Goal: Task Accomplishment & Management: Manage account settings

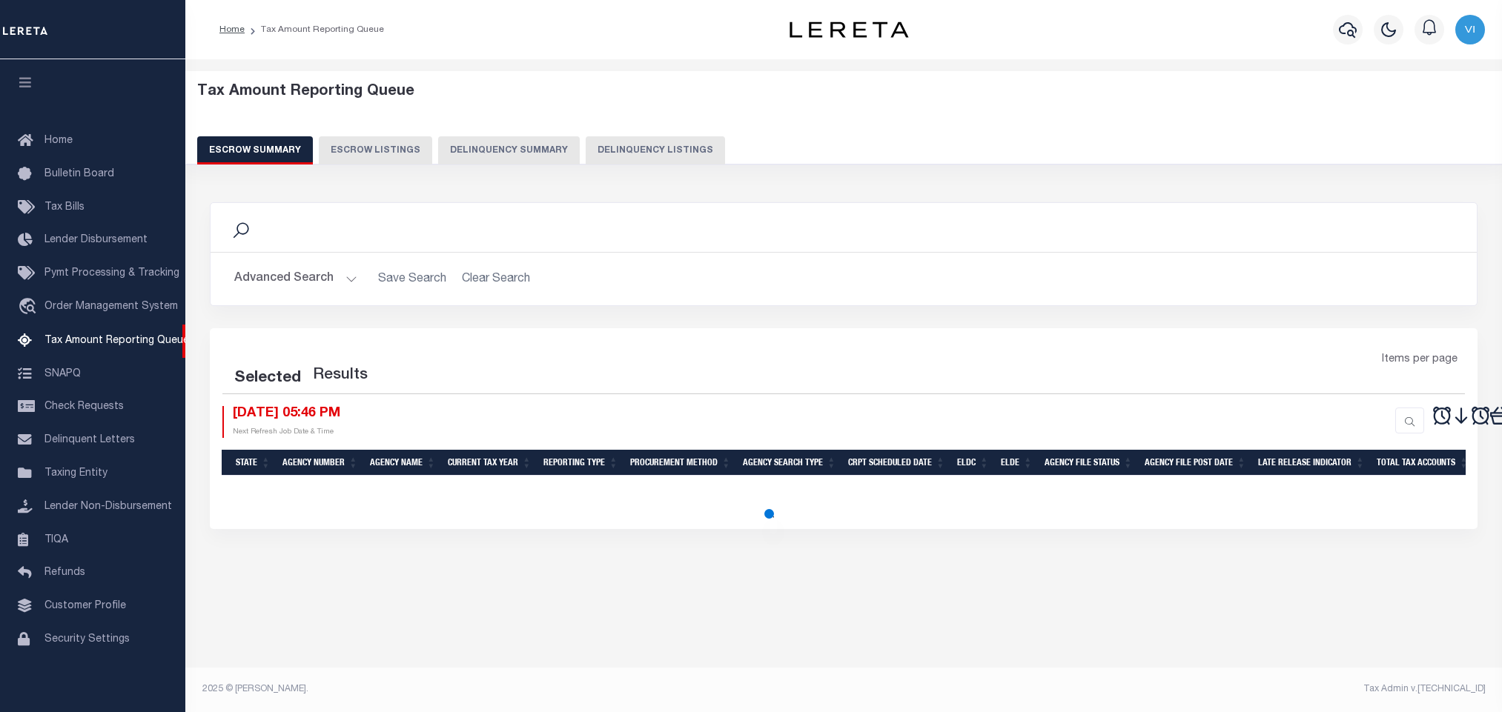
select select "100"
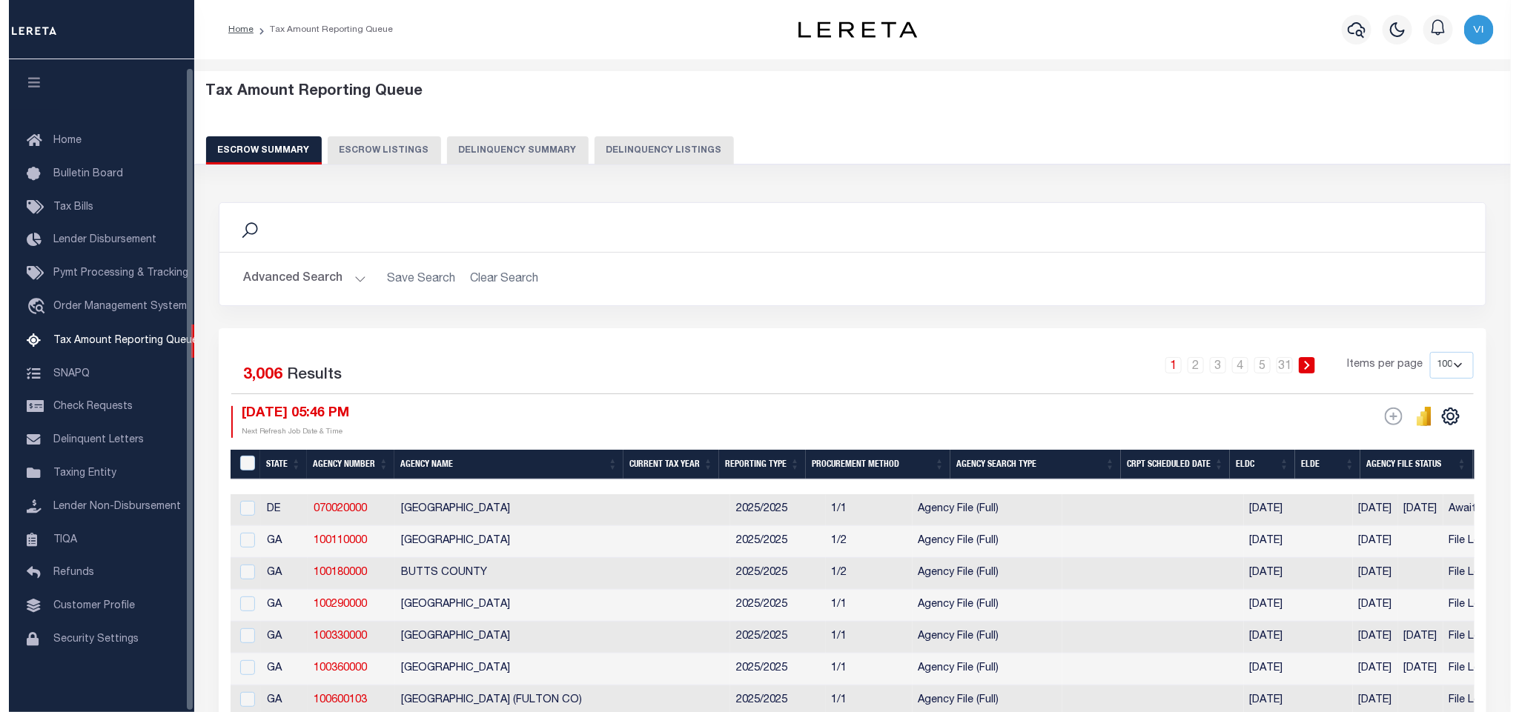
scroll to position [9, 0]
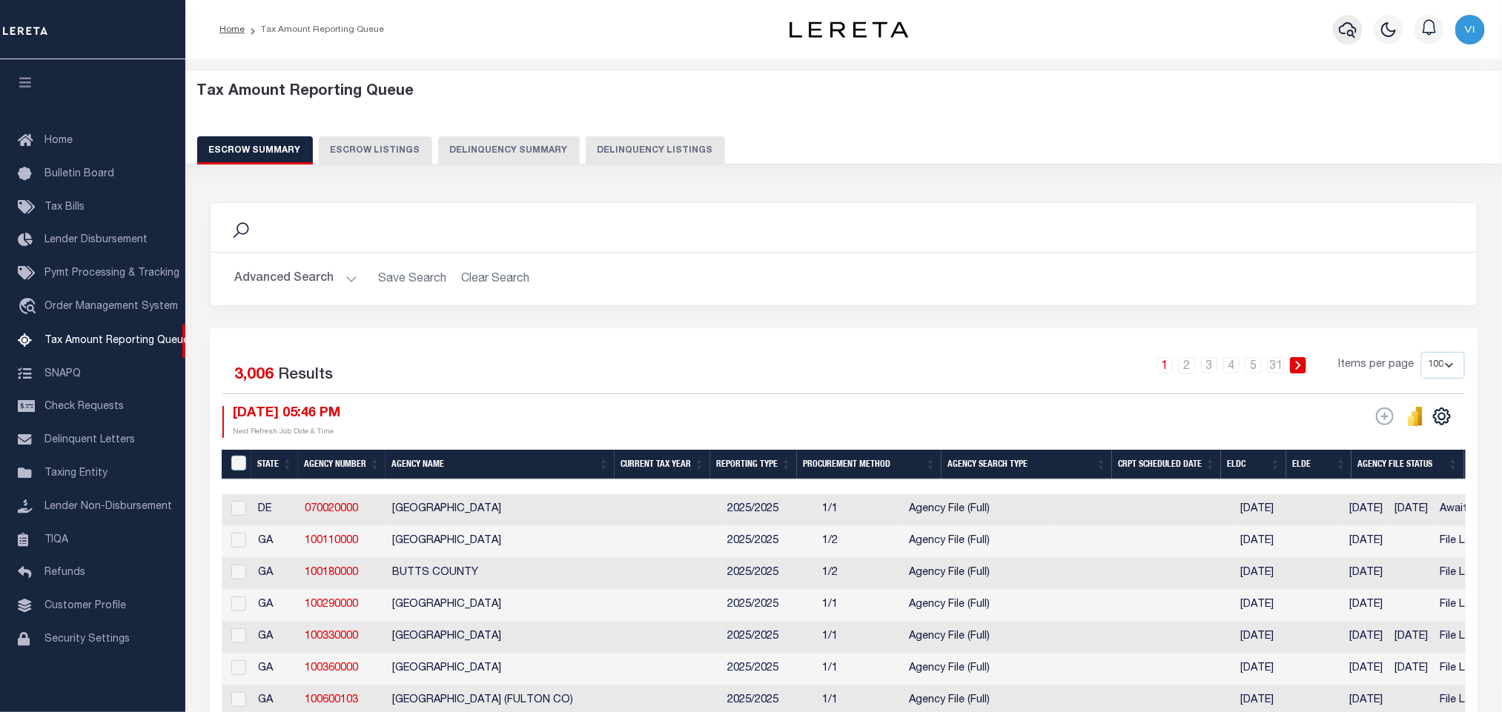
click at [1348, 32] on icon "button" at bounding box center [1348, 30] width 18 height 18
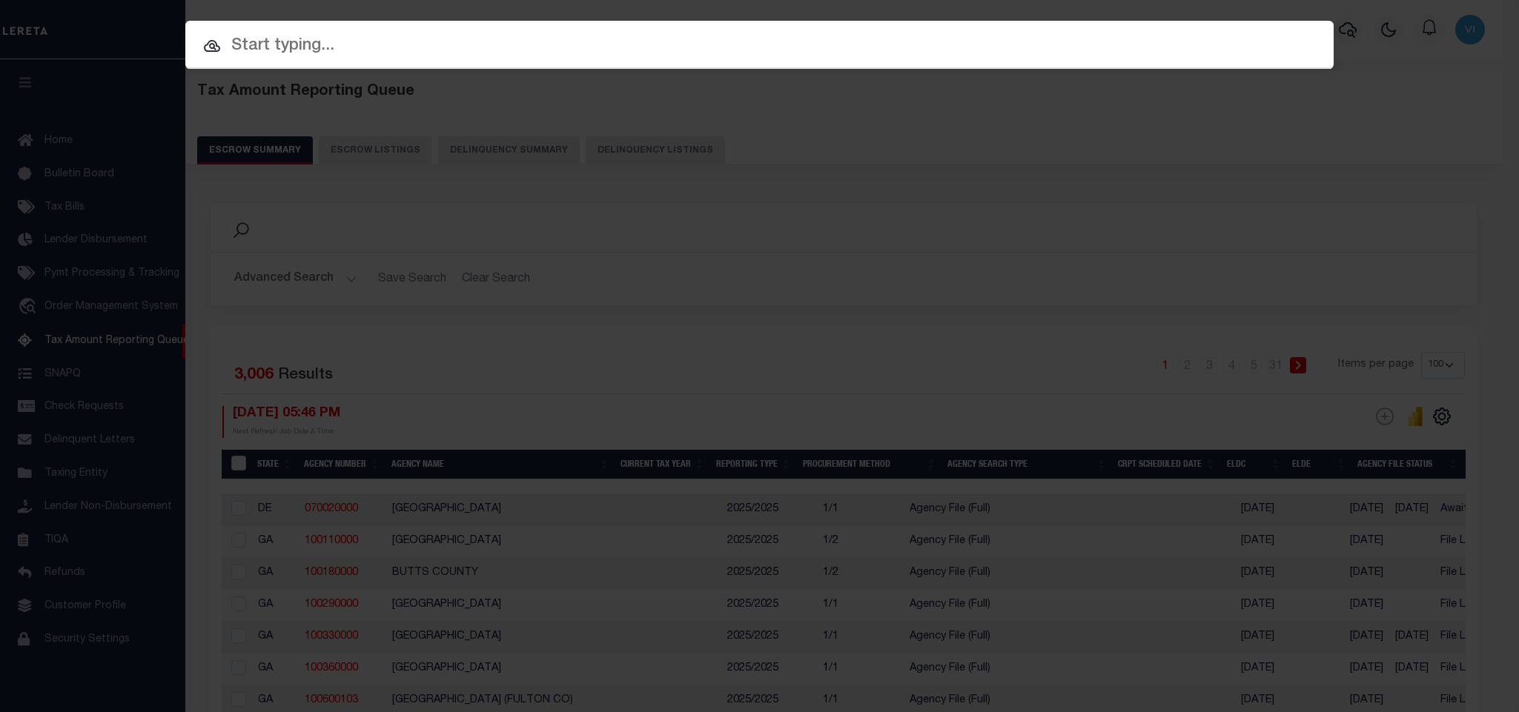
click at [1259, 45] on input "text" at bounding box center [759, 46] width 1148 height 26
paste input "1460690020004"
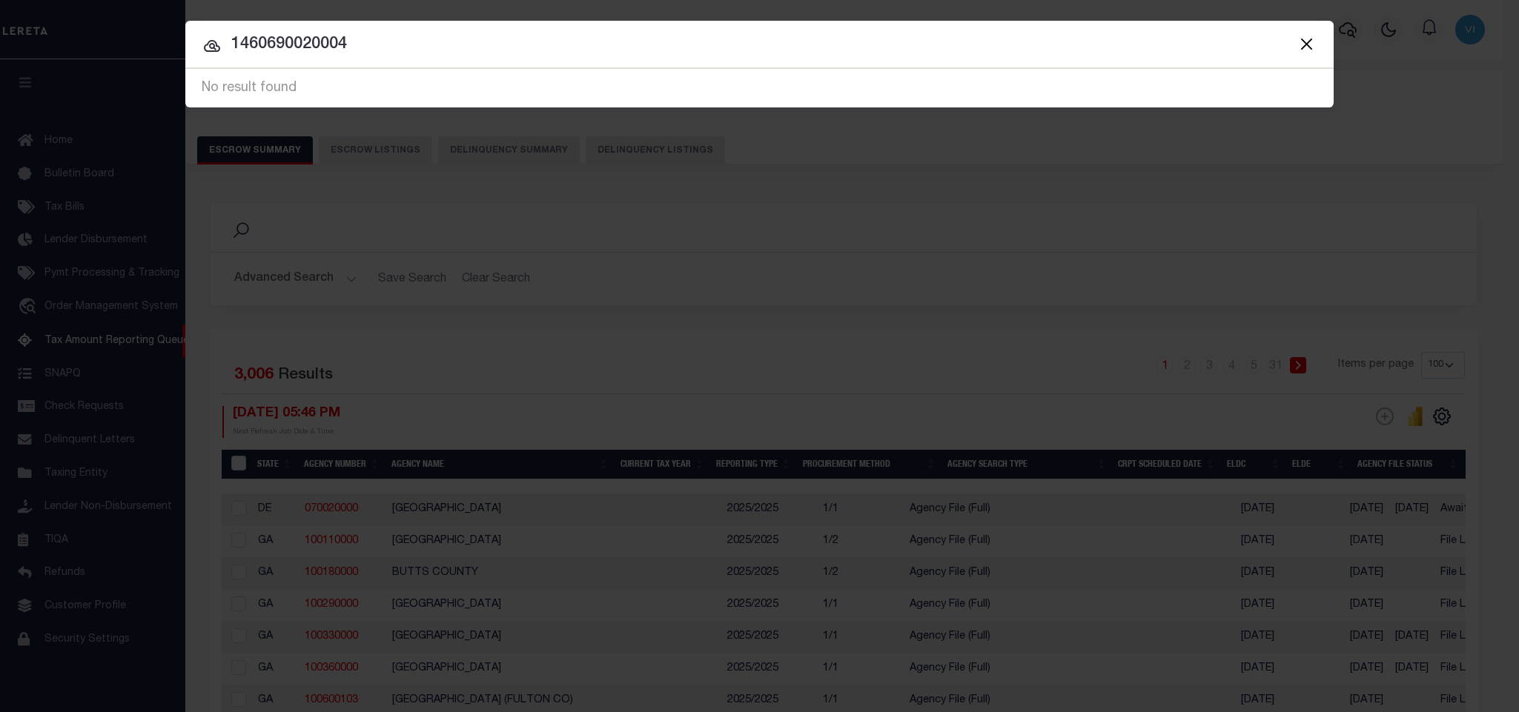
click at [1314, 44] on button "Close" at bounding box center [1306, 43] width 19 height 19
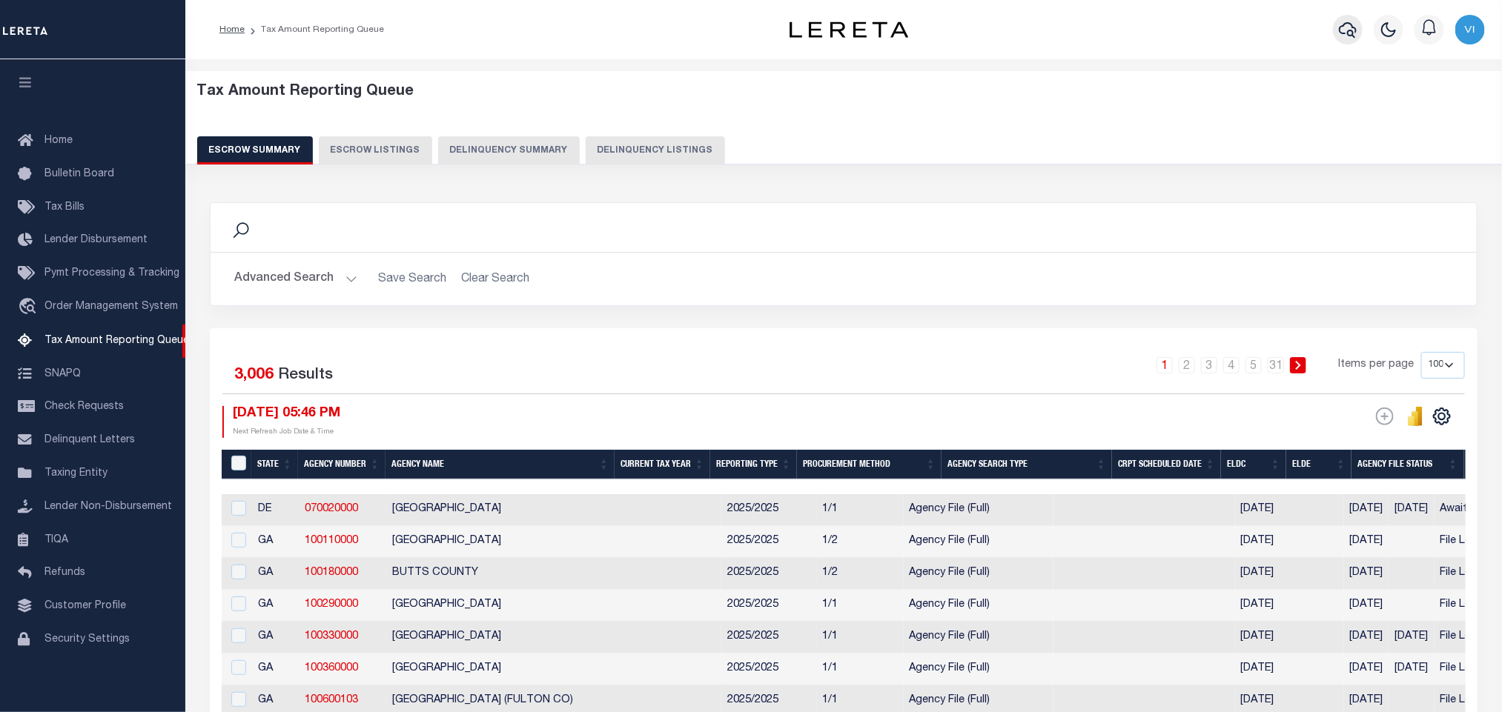
click at [1352, 30] on icon "button" at bounding box center [1348, 30] width 18 height 18
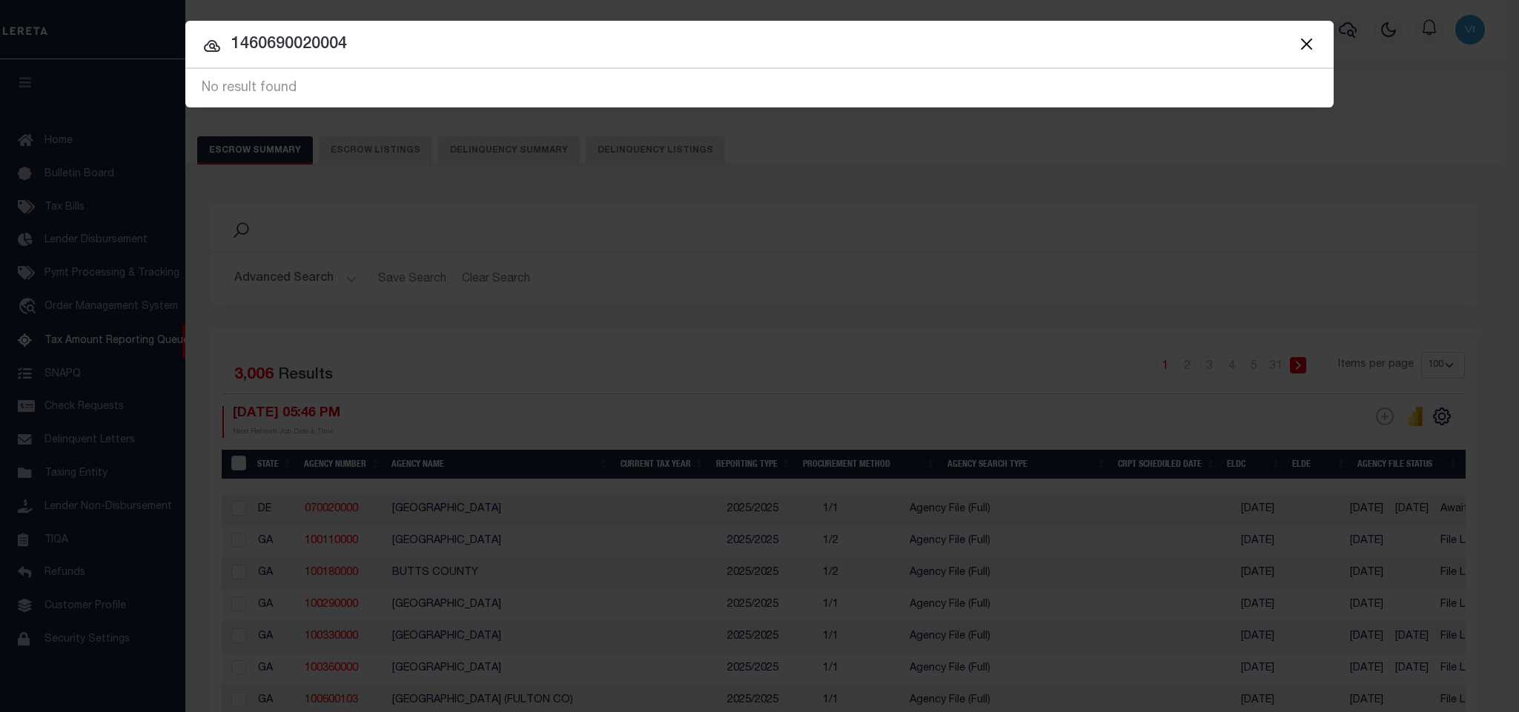
click at [1237, 32] on input "1460690020004" at bounding box center [759, 45] width 1148 height 26
paste input "110006989"
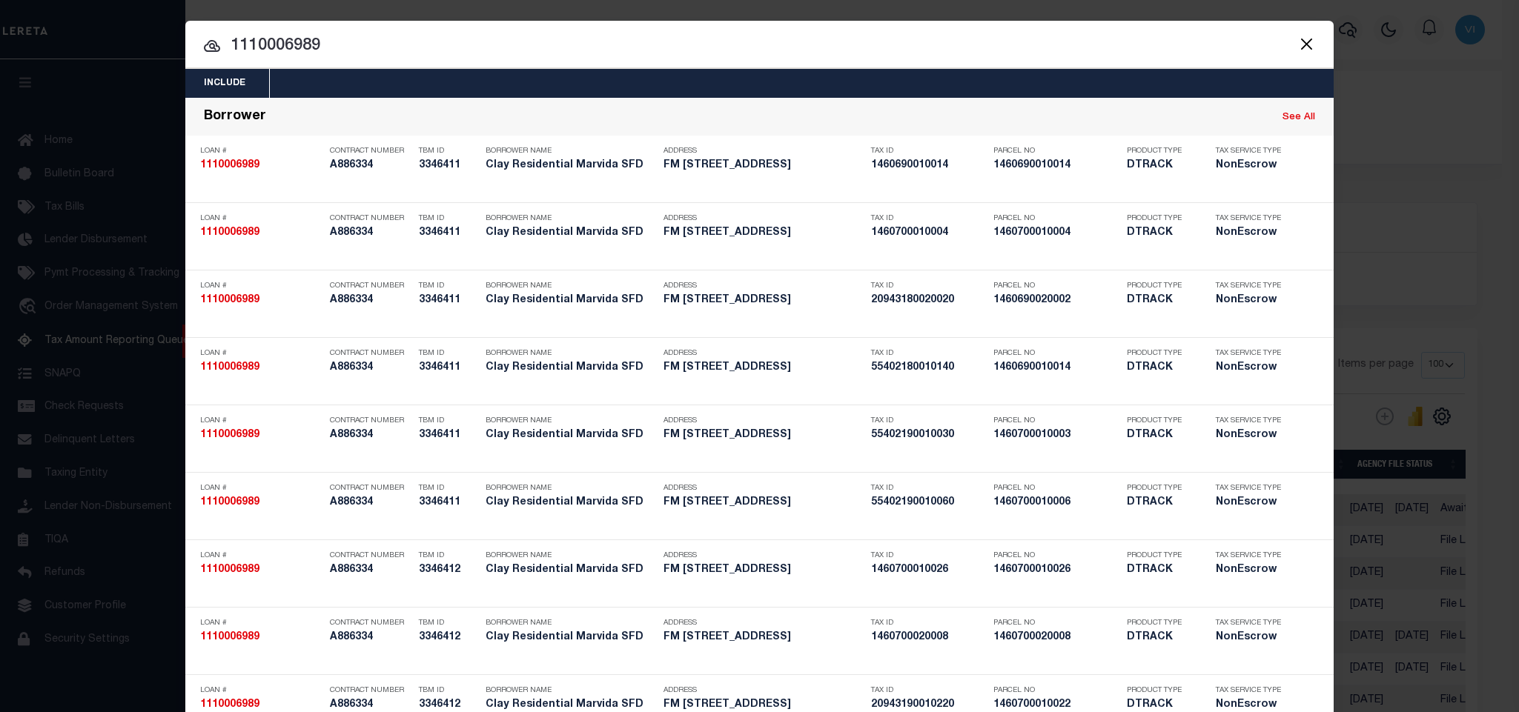
click at [697, 76] on div "Include Loans TBM Customers Borrowers Payments (Lender Non-Disb) Payments (Lend…" at bounding box center [759, 83] width 1148 height 29
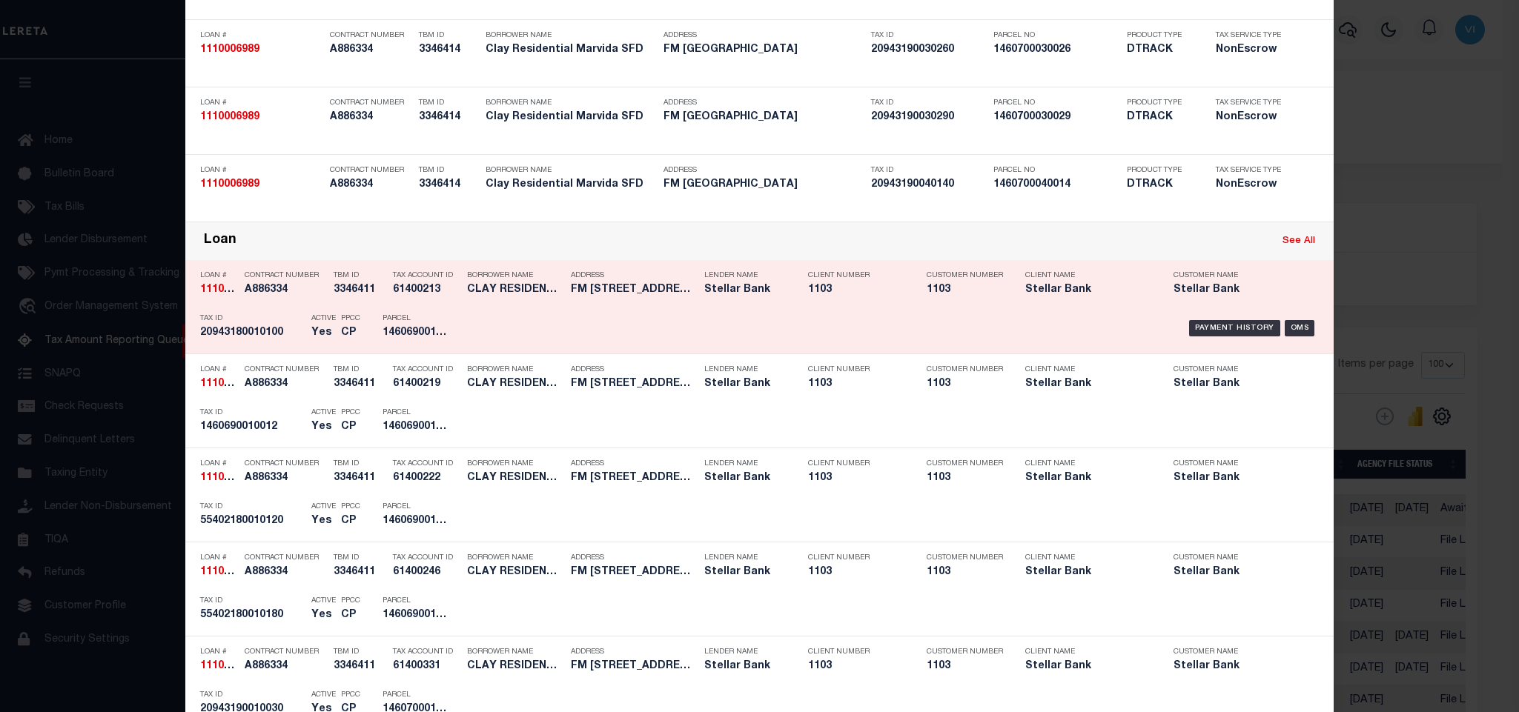
scroll to position [1557, 0]
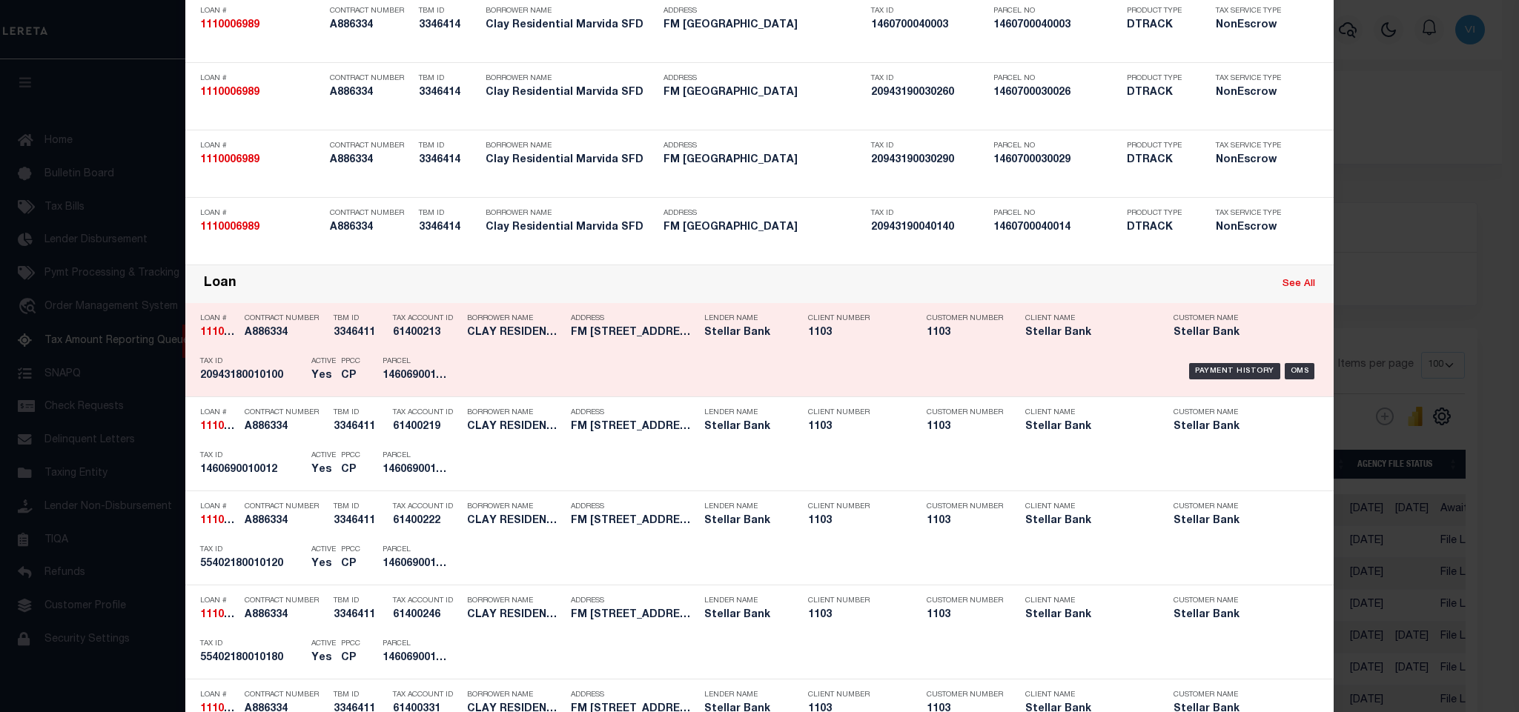
click at [1294, 289] on link "See All" at bounding box center [1299, 284] width 33 height 10
type input "1110006989"
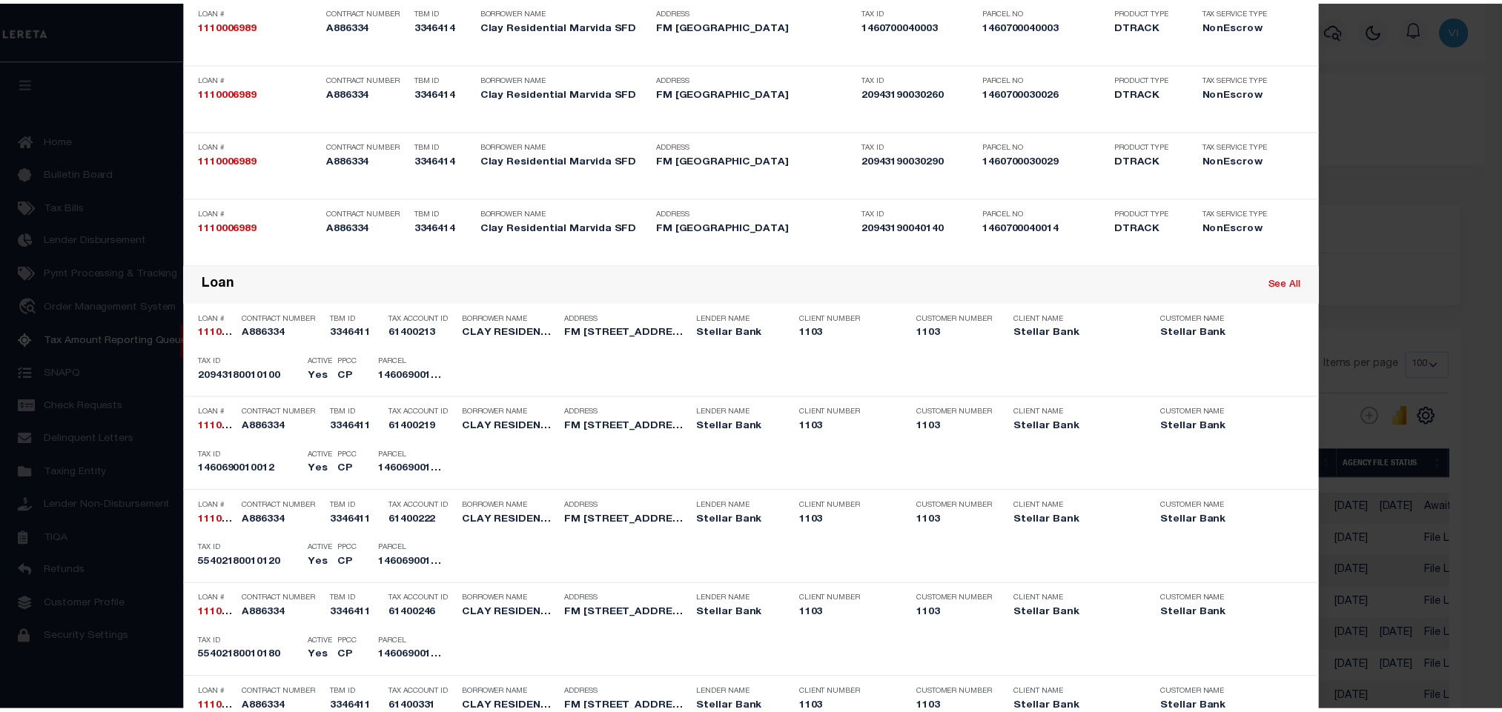
scroll to position [0, 0]
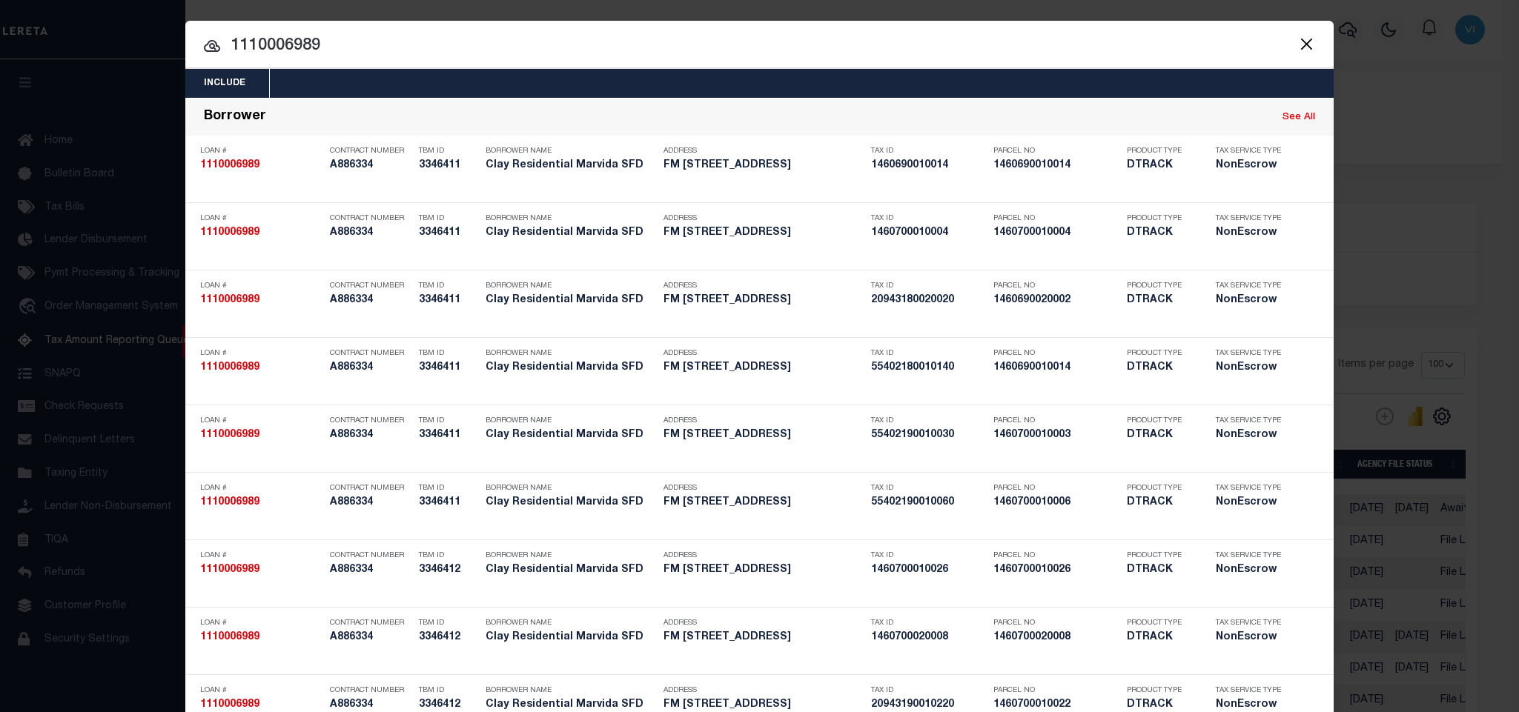
click at [1297, 36] on button "Close" at bounding box center [1306, 43] width 19 height 19
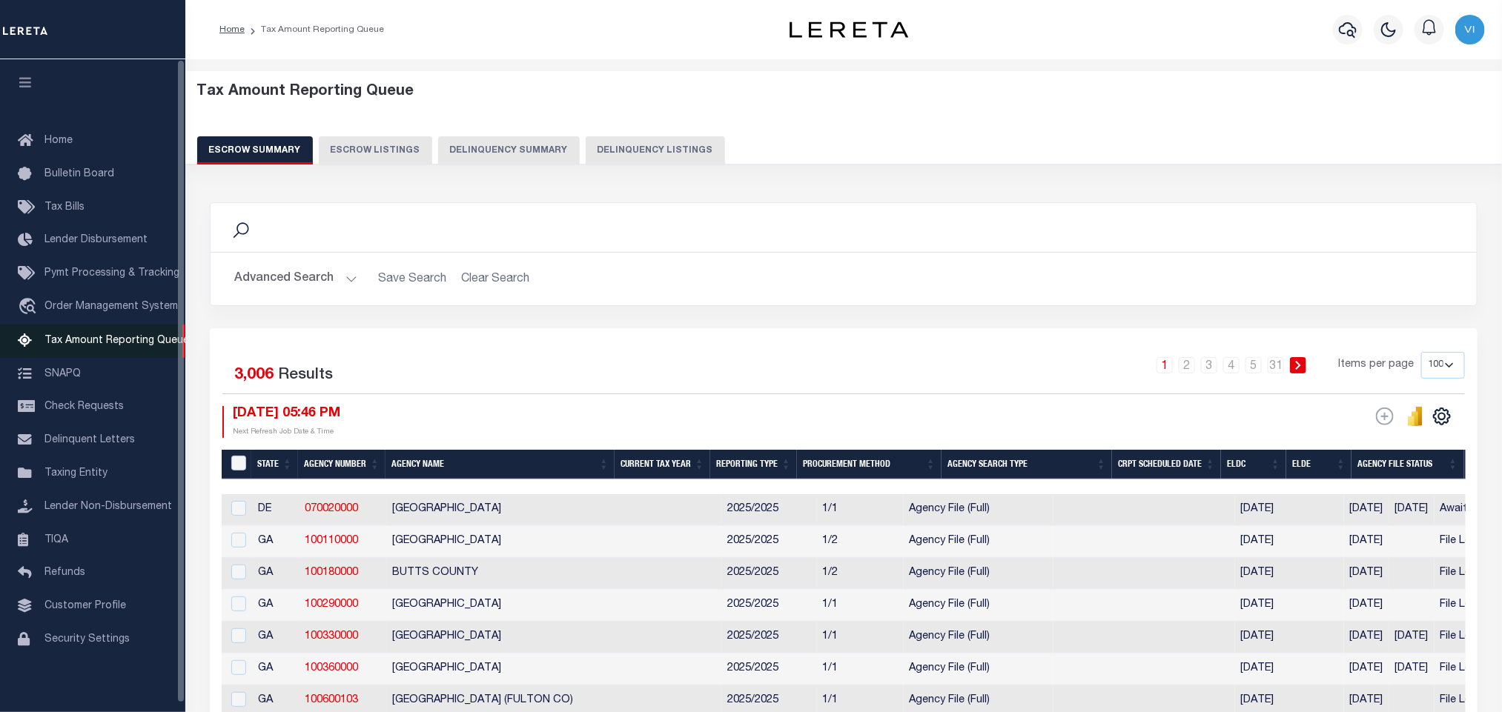
click at [63, 343] on span "Tax Amount Reporting Queue" at bounding box center [116, 341] width 145 height 10
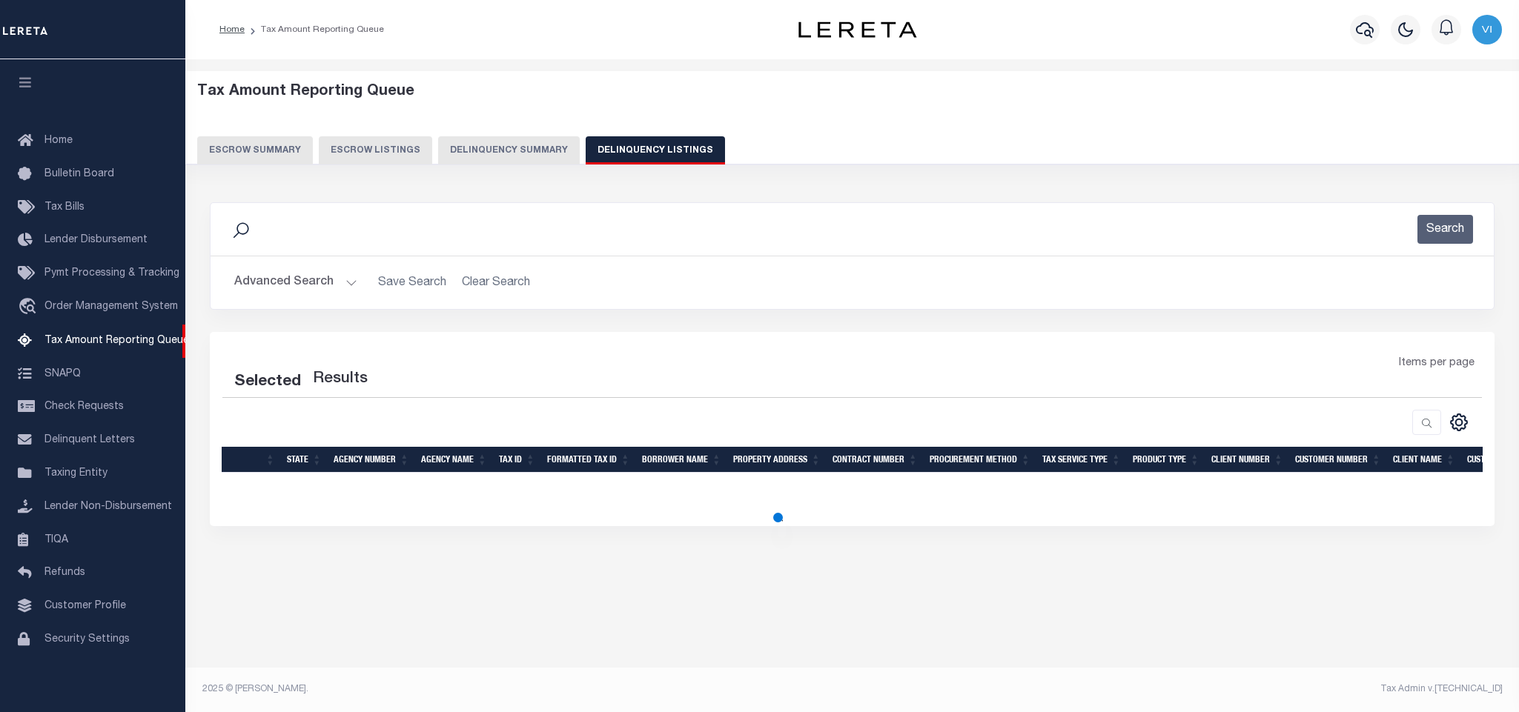
select select
select select "100"
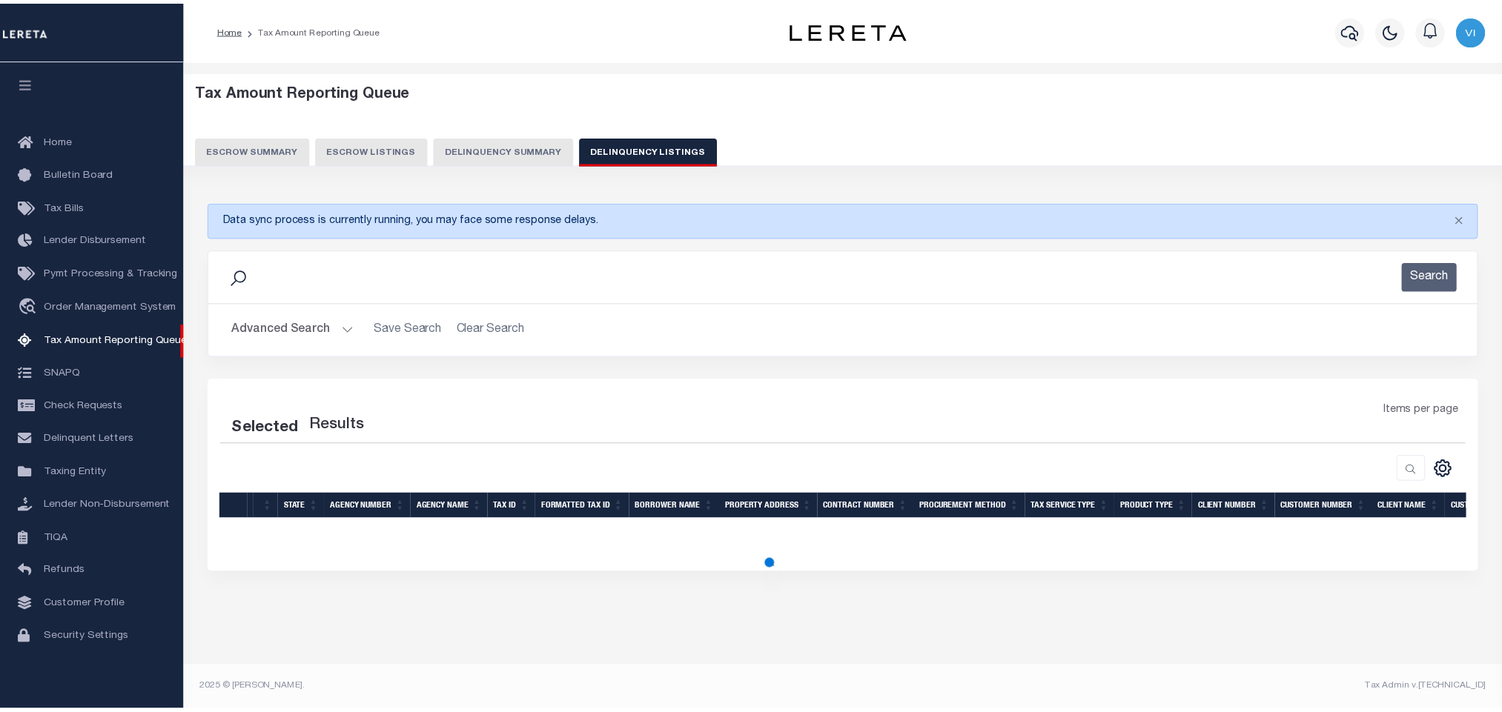
scroll to position [9, 0]
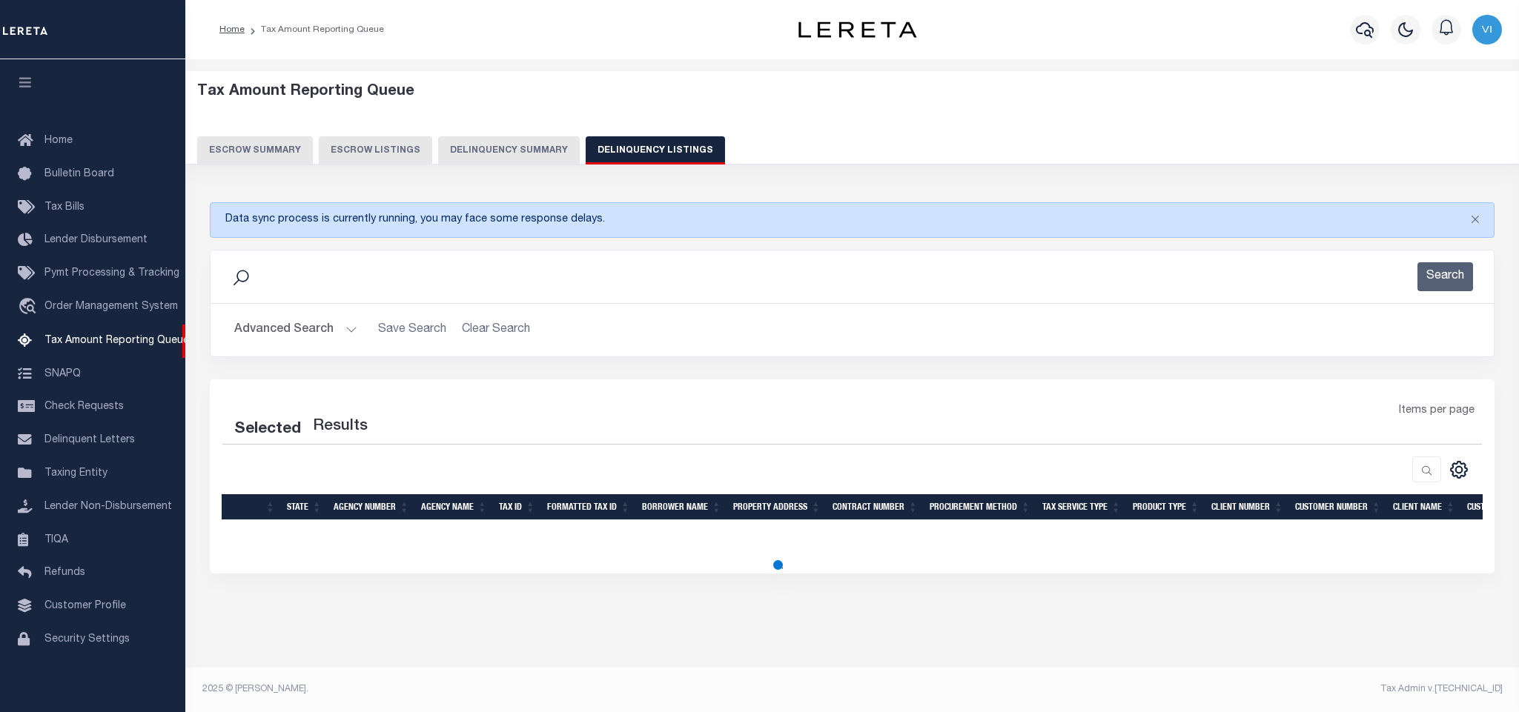
select select "100"
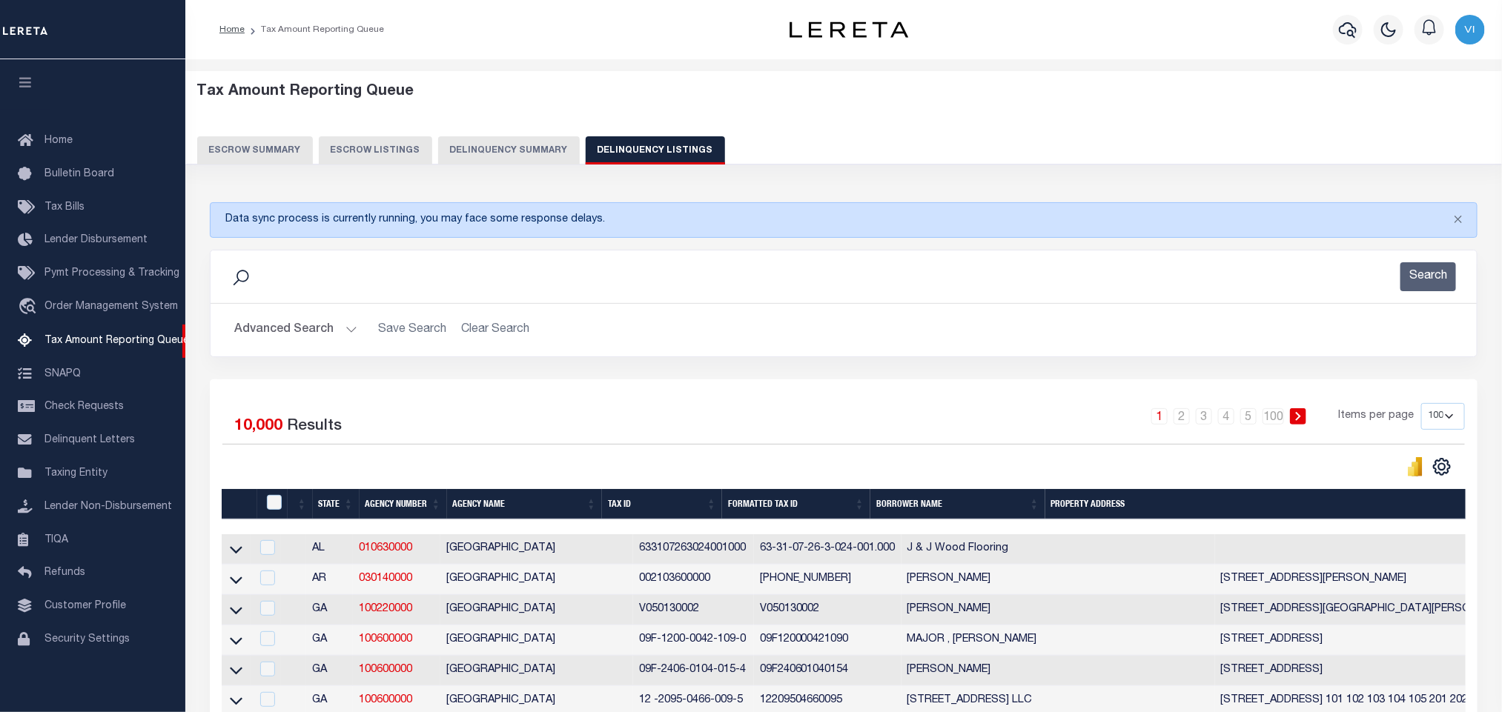
click at [278, 337] on button "Advanced Search" at bounding box center [295, 330] width 123 height 29
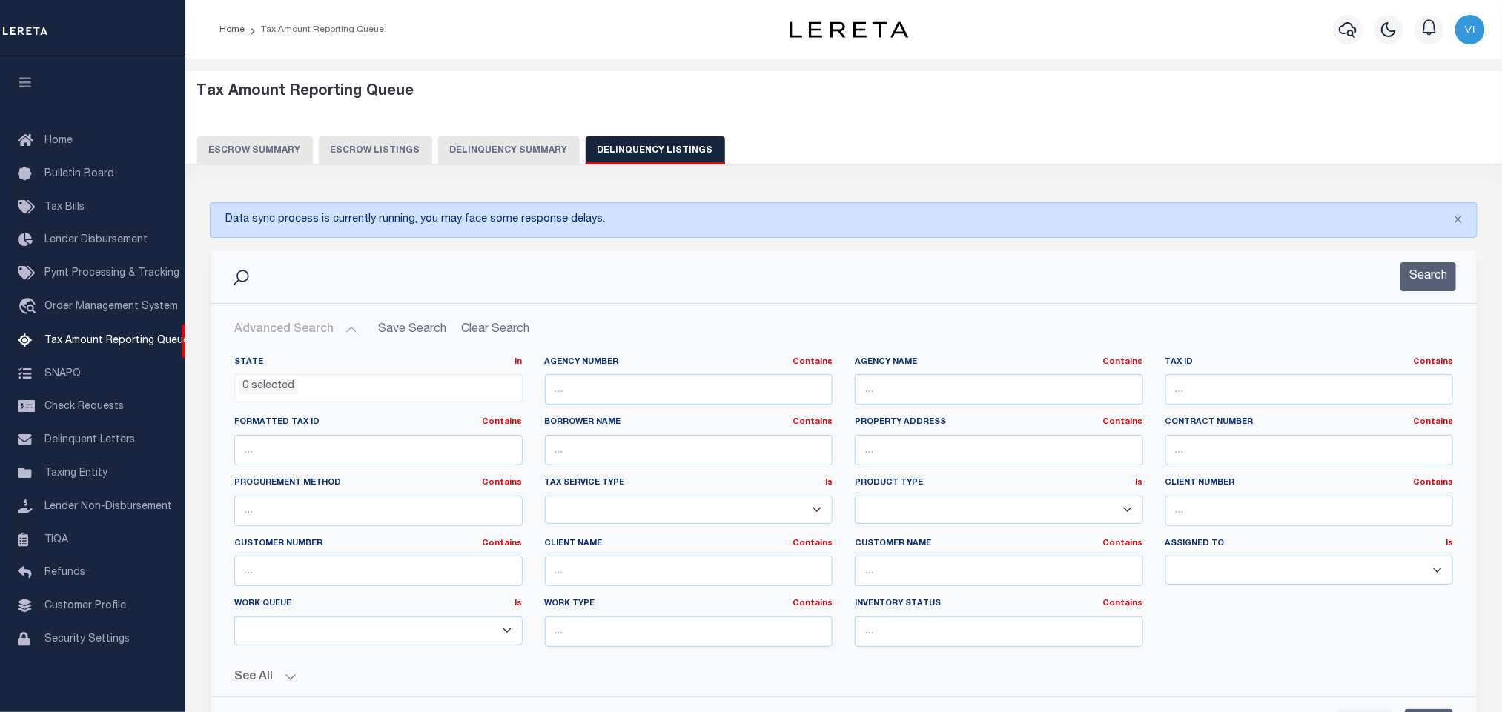
click at [285, 395] on li "0 selected" at bounding box center [268, 387] width 59 height 16
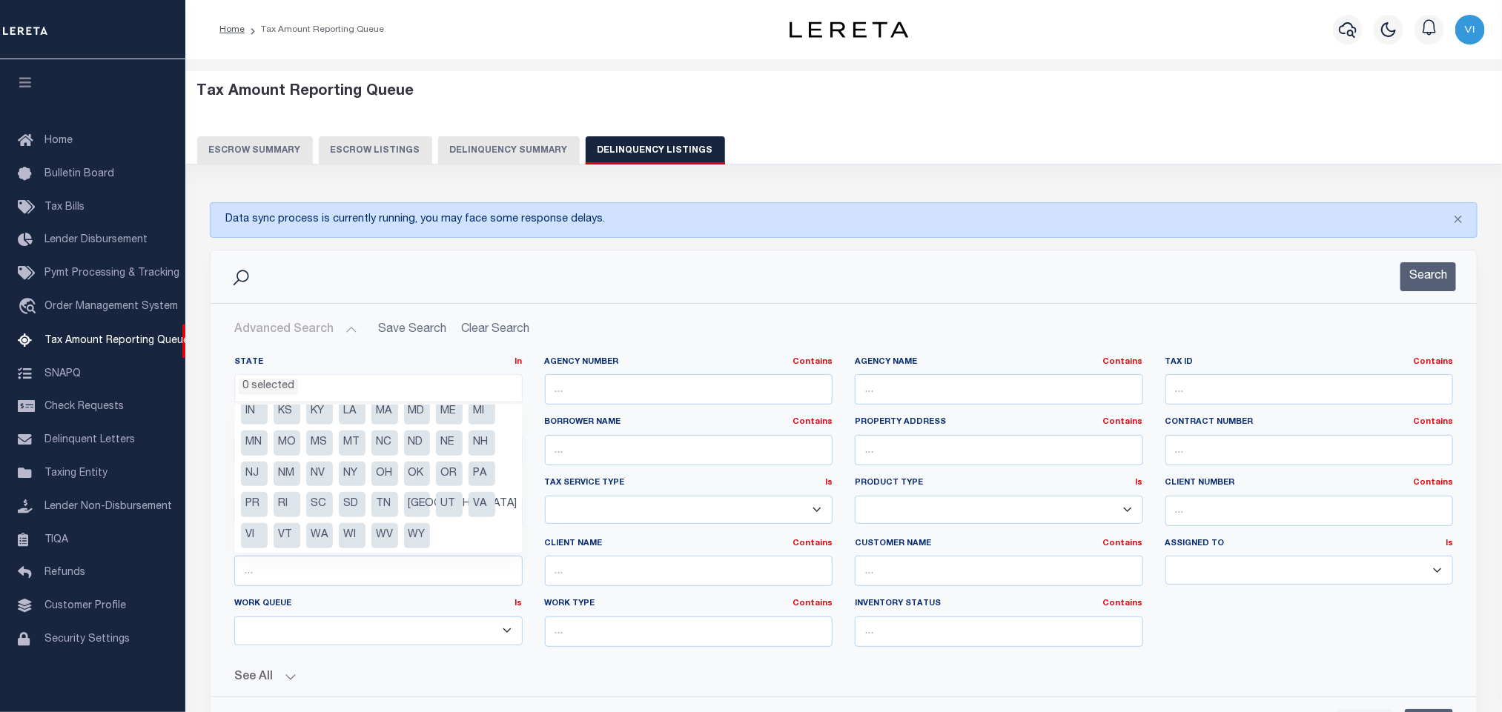
scroll to position [74, 0]
click at [414, 500] on li "[GEOGRAPHIC_DATA]" at bounding box center [417, 504] width 27 height 25
select select "[GEOGRAPHIC_DATA]"
click at [719, 328] on h2 "Advanced Search Save Search Clear Search" at bounding box center [843, 330] width 1243 height 29
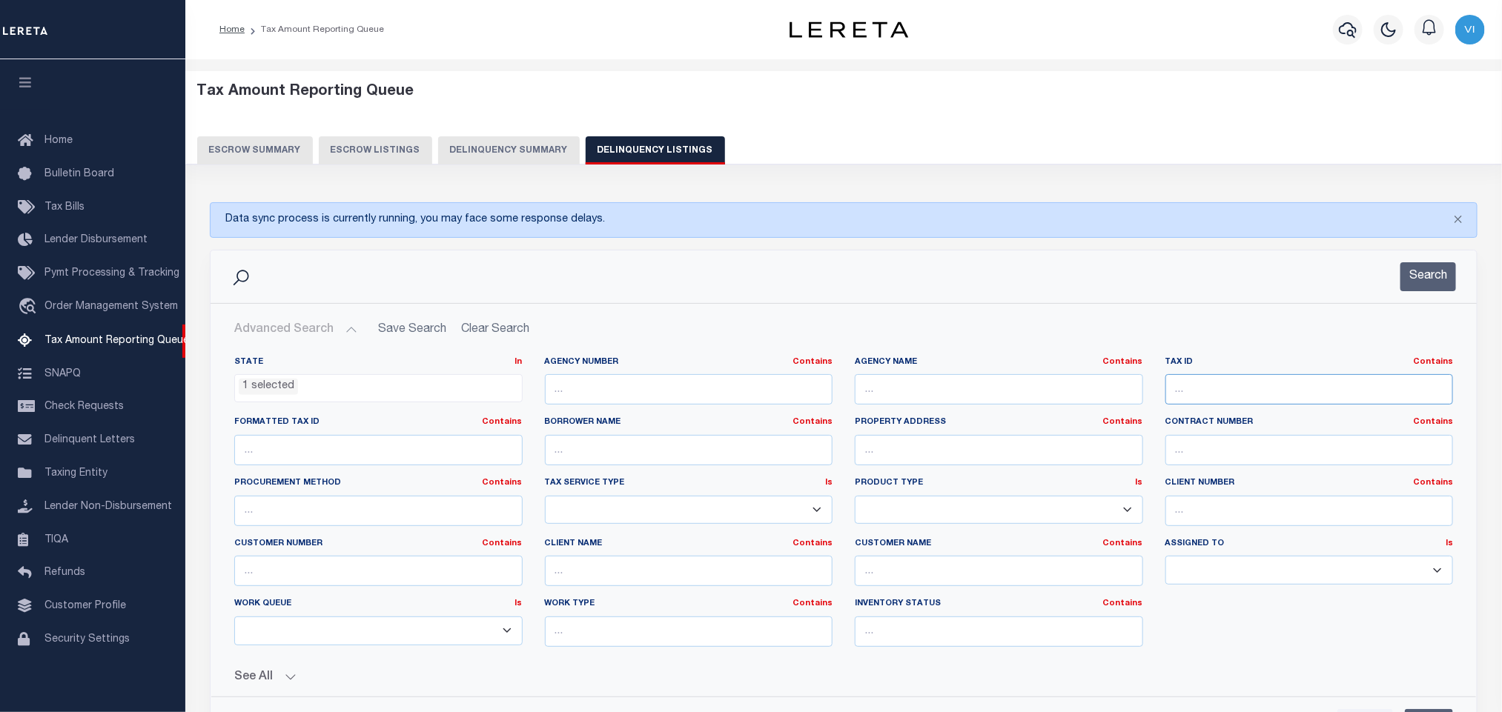
click at [1246, 381] on input "text" at bounding box center [1309, 389] width 288 height 30
paste input "1460690020004"
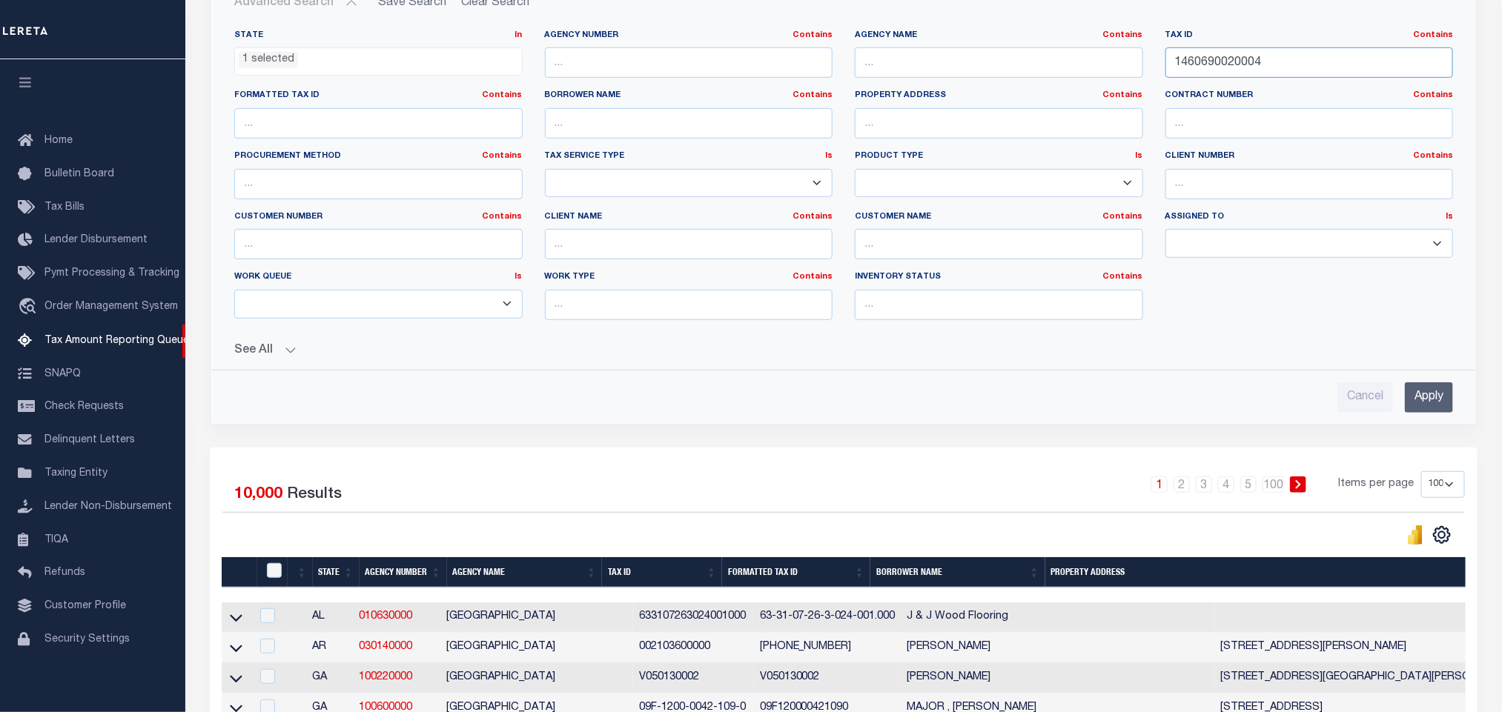
scroll to position [334, 0]
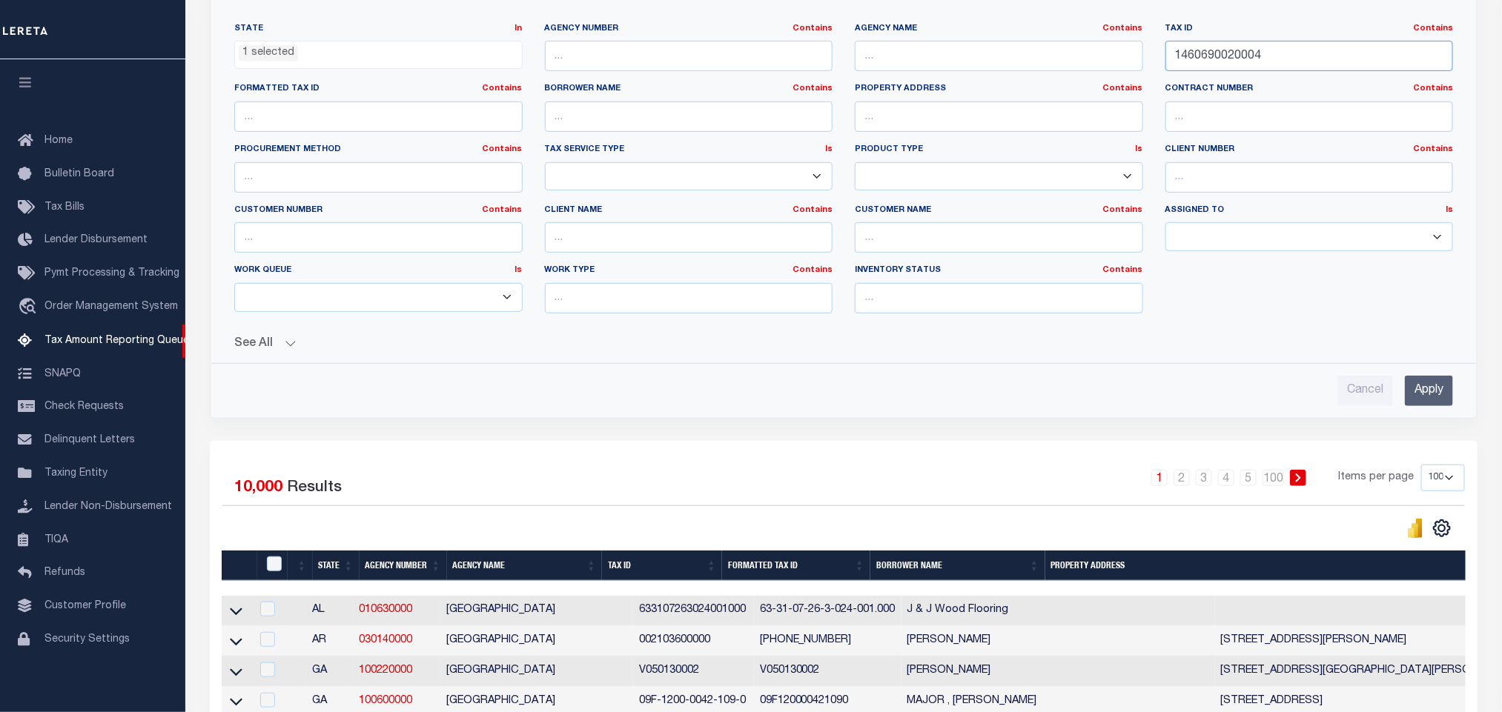
type input "1460690020004"
drag, startPoint x: 1429, startPoint y: 394, endPoint x: 1384, endPoint y: 412, distance: 48.2
click at [1429, 394] on input "Apply" at bounding box center [1429, 391] width 48 height 30
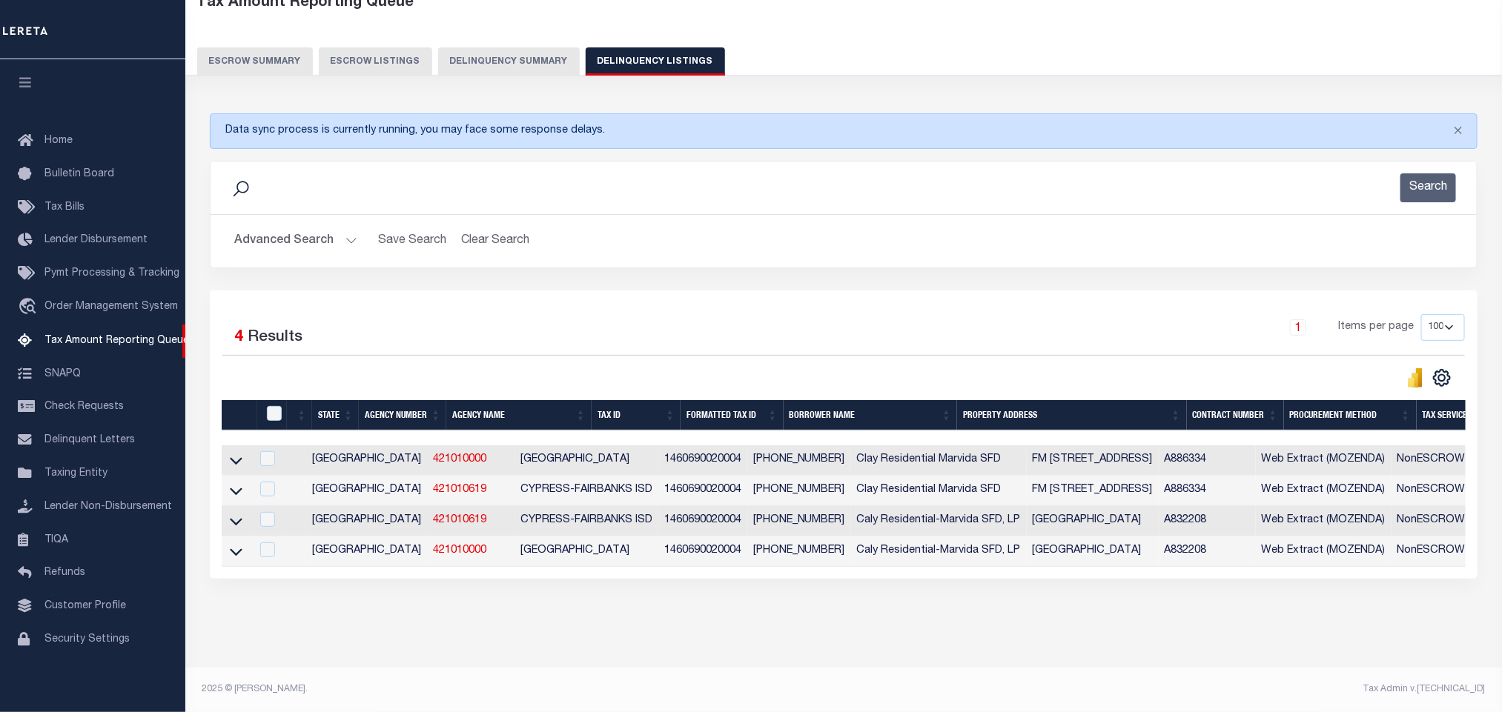
scroll to position [105, 0]
click at [238, 453] on icon at bounding box center [236, 461] width 13 height 16
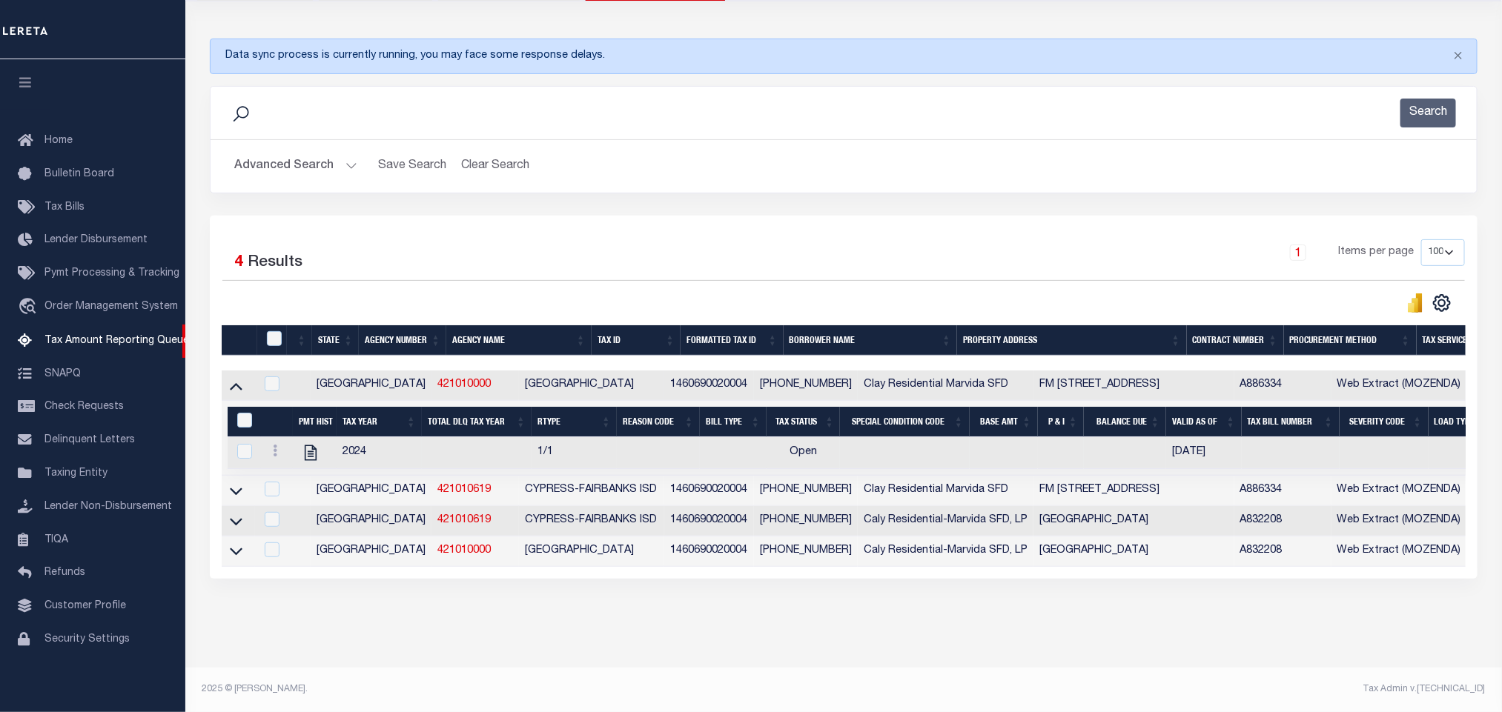
scroll to position [182, 0]
click at [303, 446] on icon "" at bounding box center [310, 452] width 19 height 19
checkbox input "true"
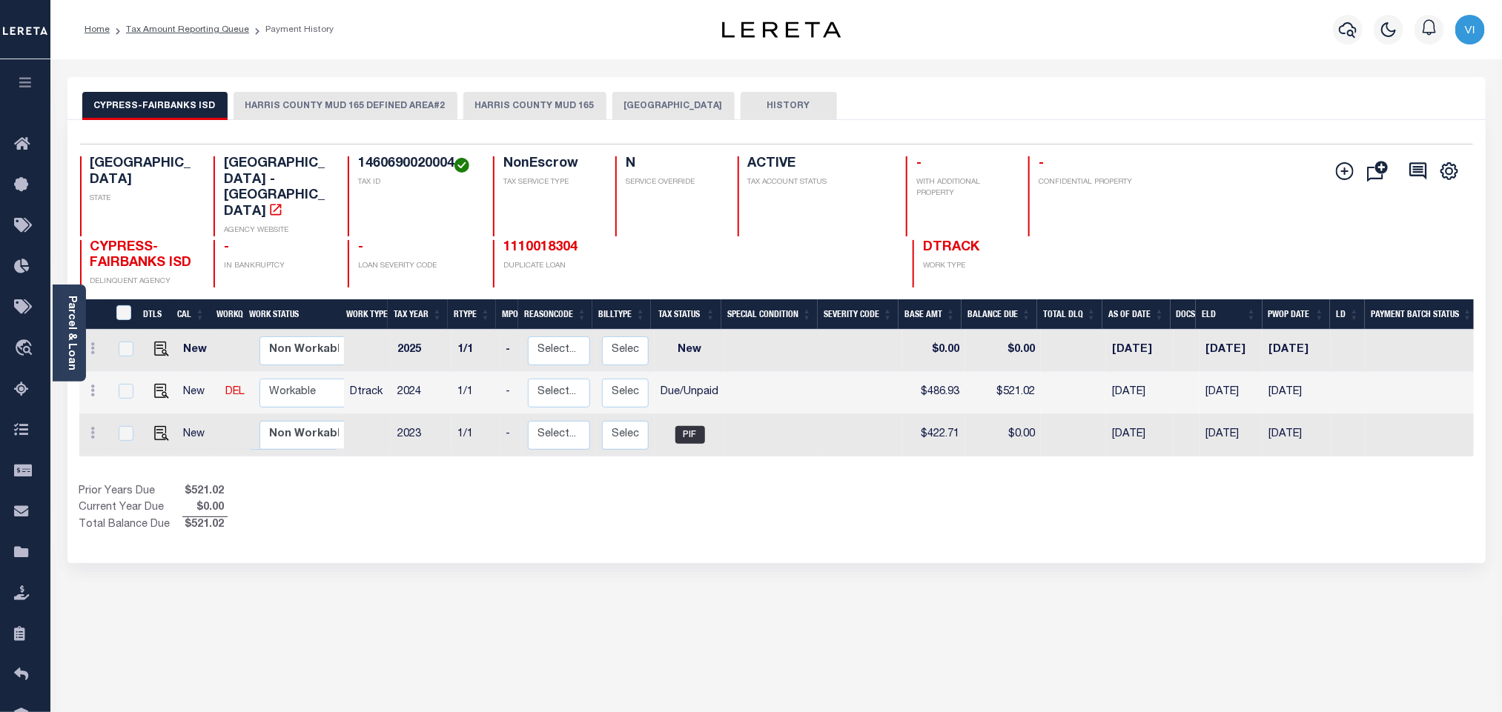
click at [634, 110] on button "[GEOGRAPHIC_DATA]" at bounding box center [673, 106] width 122 height 28
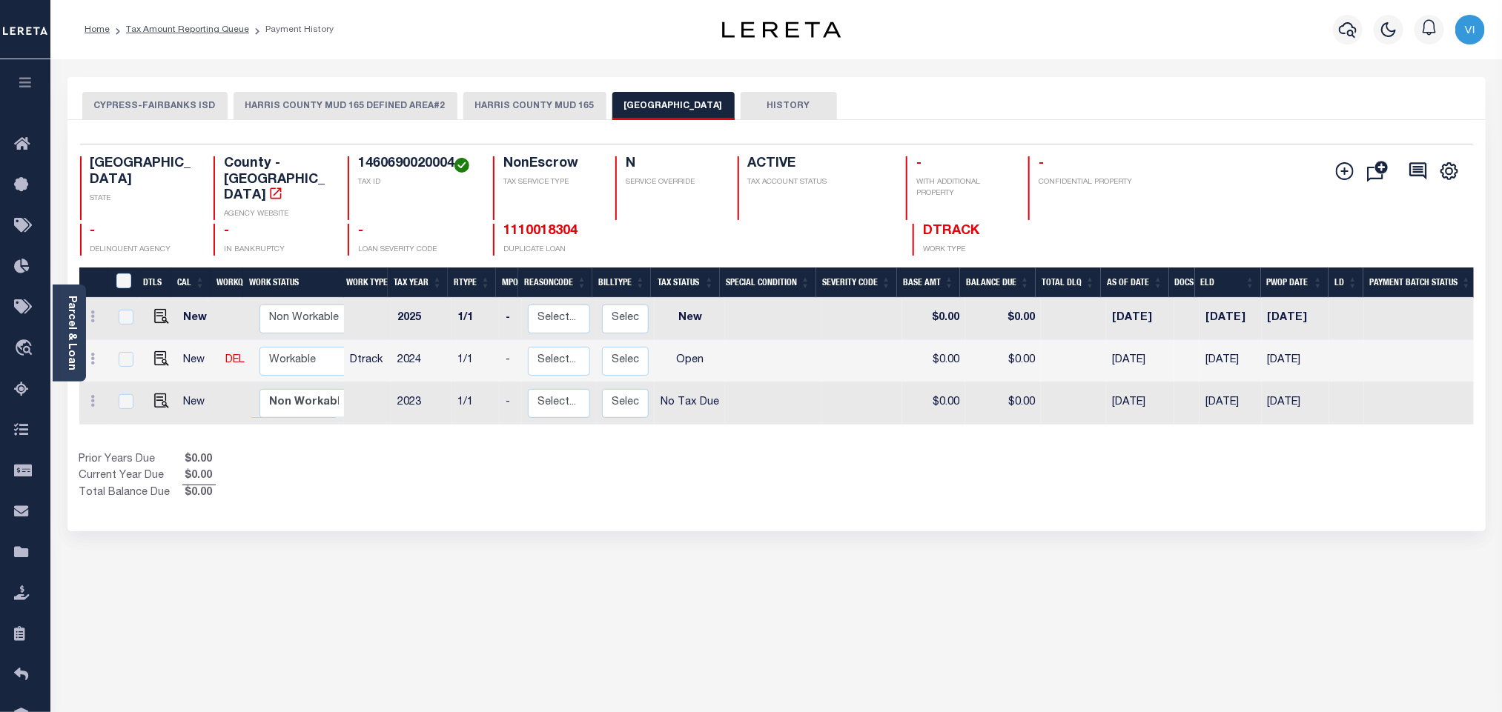
click at [359, 162] on h4 "1460690020004" at bounding box center [416, 164] width 117 height 16
copy h4 "1460690020004"
click at [161, 351] on img "" at bounding box center [161, 358] width 15 height 15
checkbox input "true"
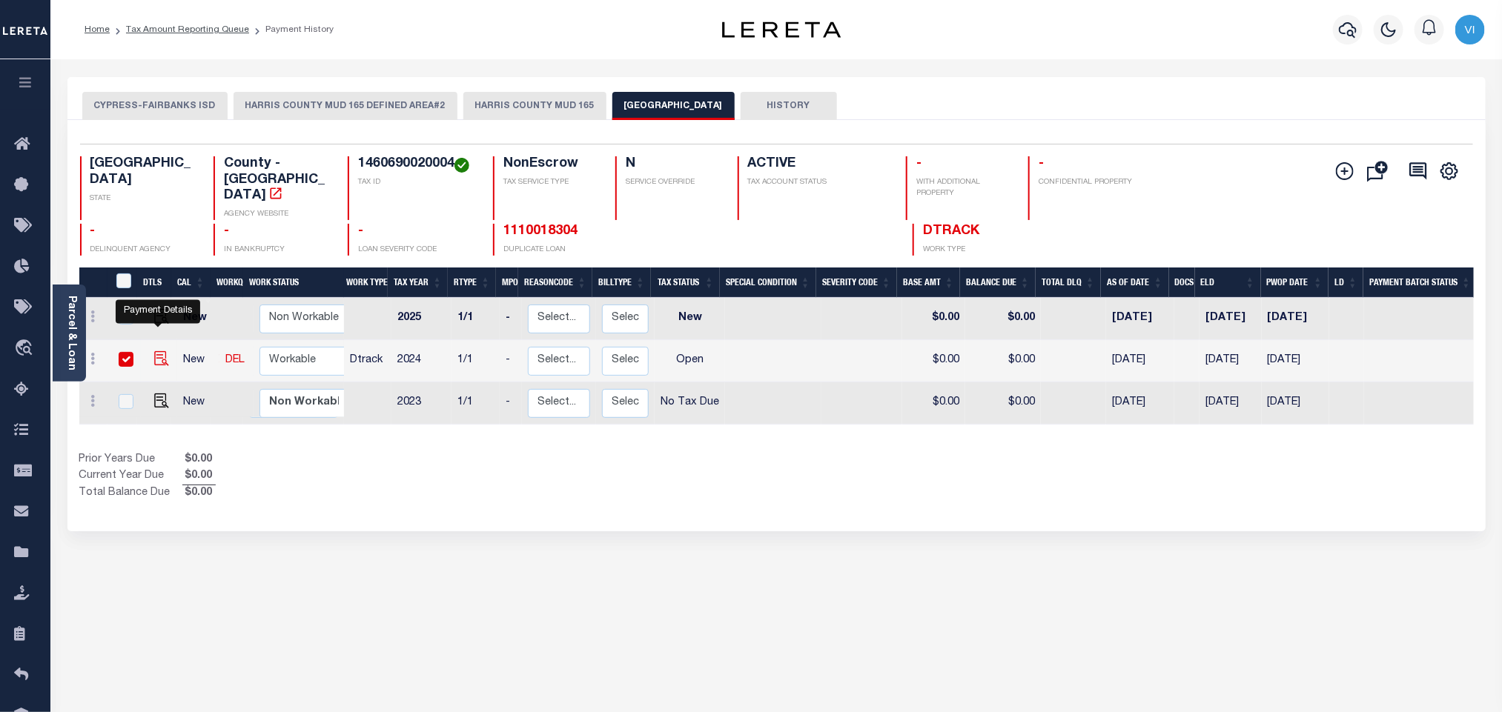
checkbox input "true"
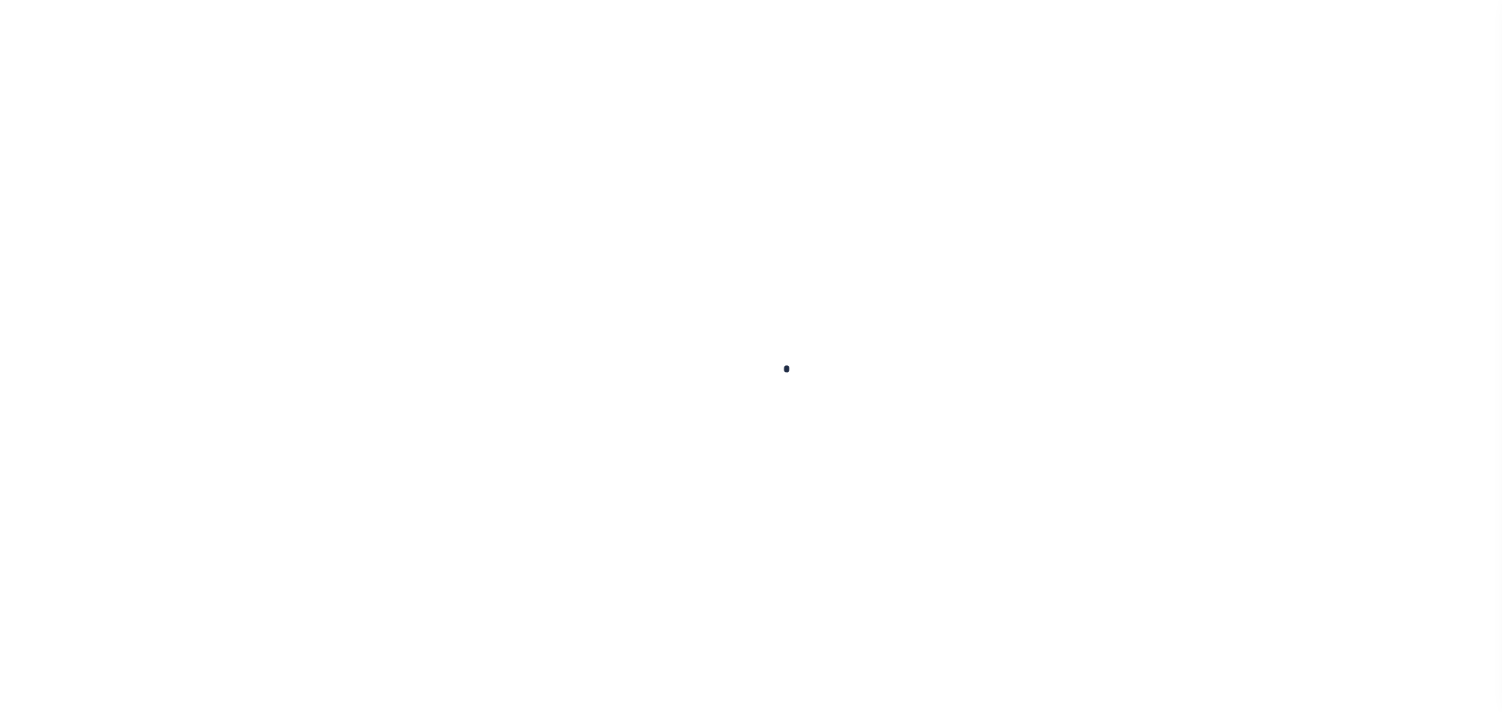
checkbox input "false"
type input "[DATE]"
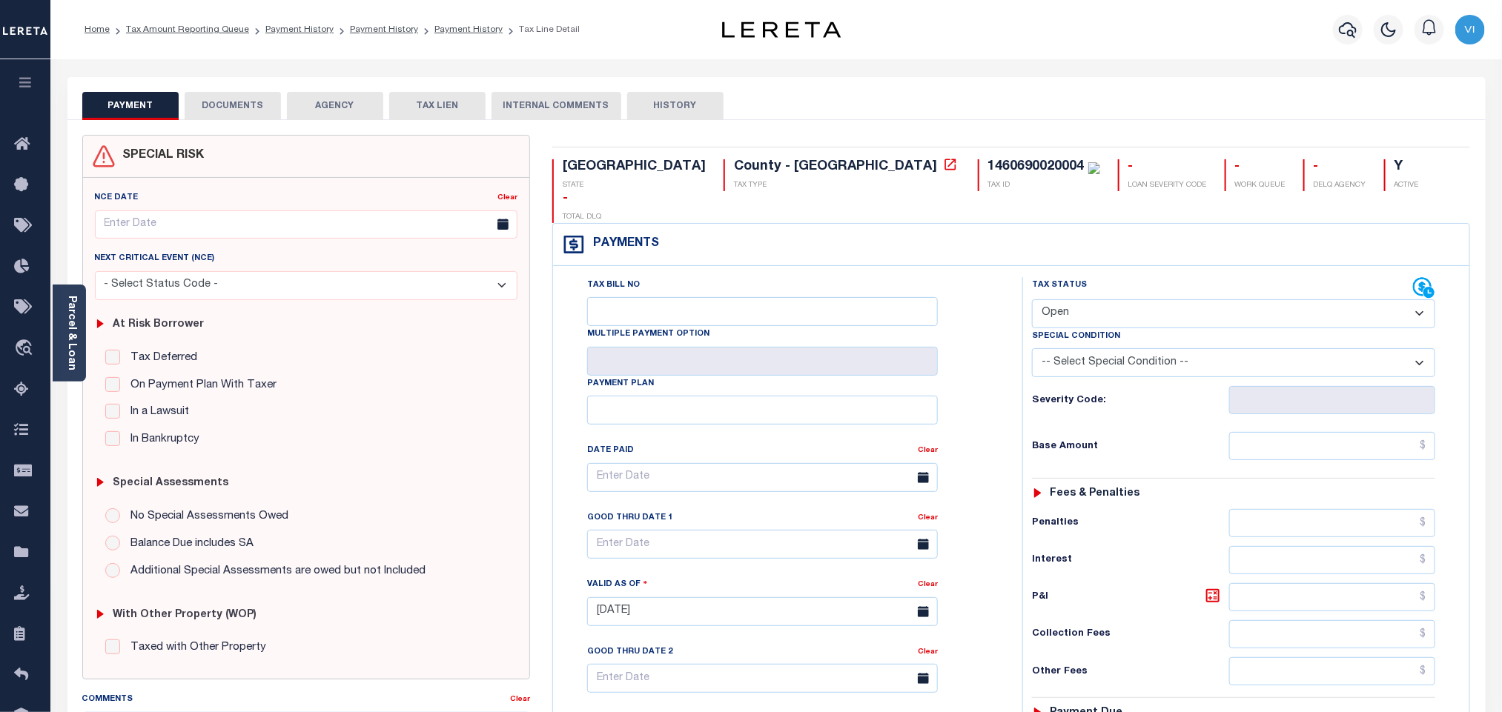
click at [1139, 300] on select "- Select Status Code - Open Due/Unpaid Paid Incomplete No Tax Due Internal Refu…" at bounding box center [1233, 314] width 403 height 29
select select "PYD"
click at [1032, 300] on select "- Select Status Code - Open Due/Unpaid Paid Incomplete No Tax Due Internal Refu…" at bounding box center [1233, 314] width 403 height 29
type input "[DATE]"
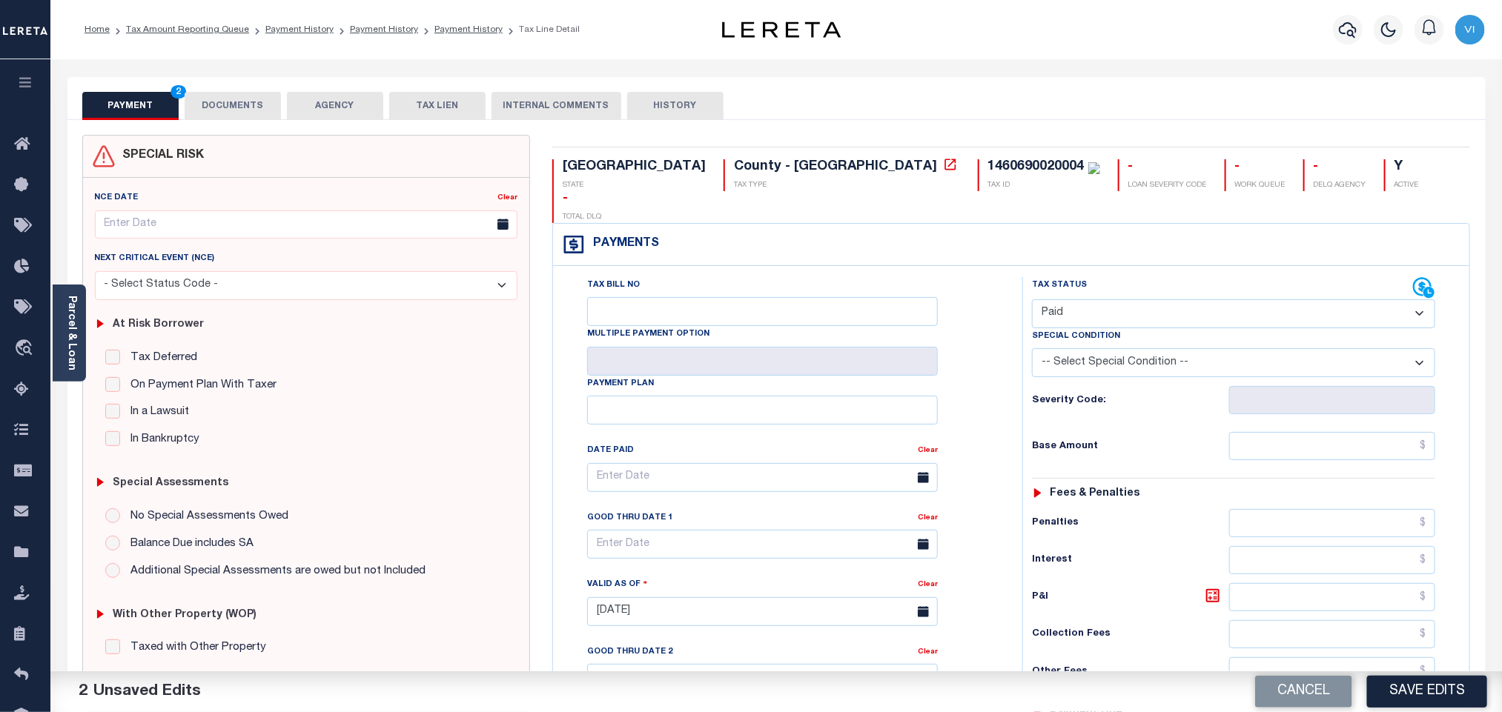
click at [242, 107] on button "DOCUMENTS" at bounding box center [233, 106] width 96 height 28
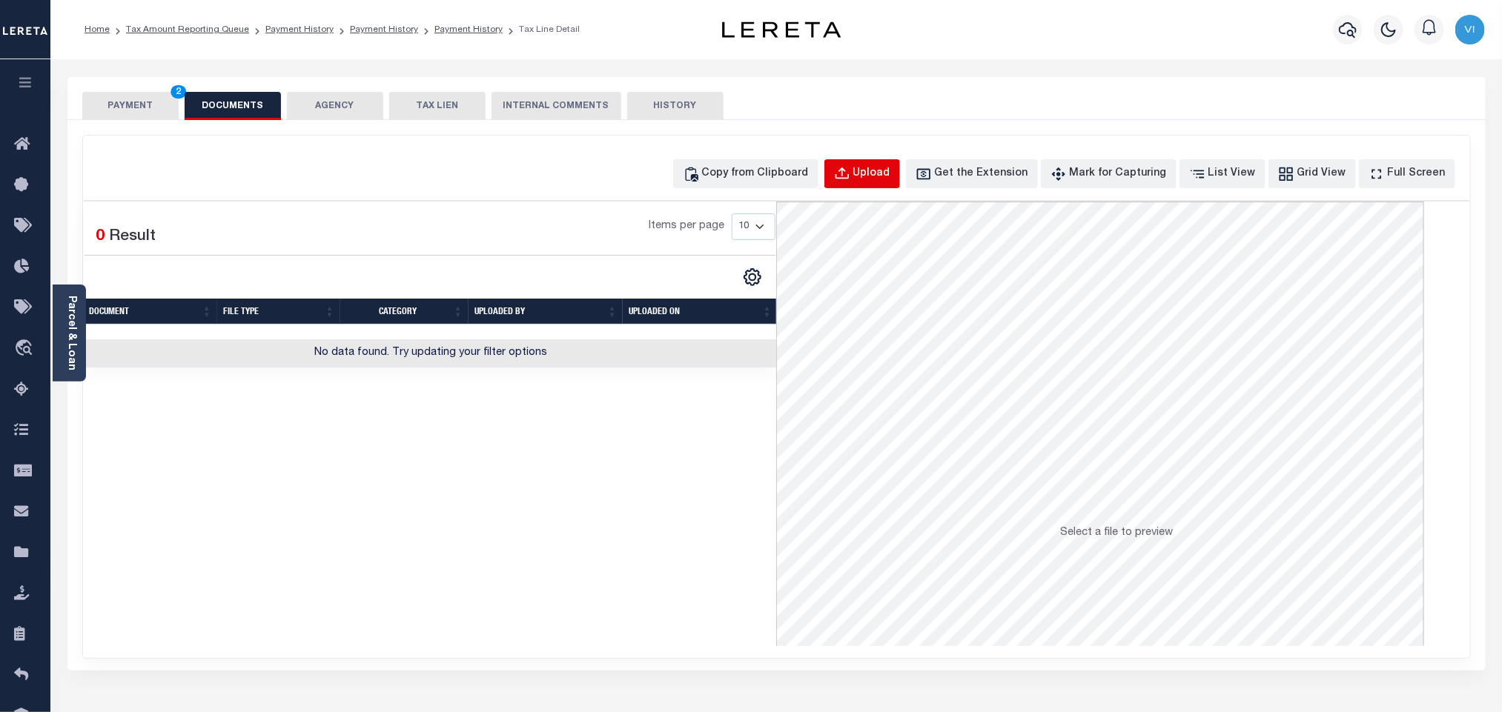
click at [890, 172] on div "Upload" at bounding box center [871, 174] width 37 height 16
select select "POP"
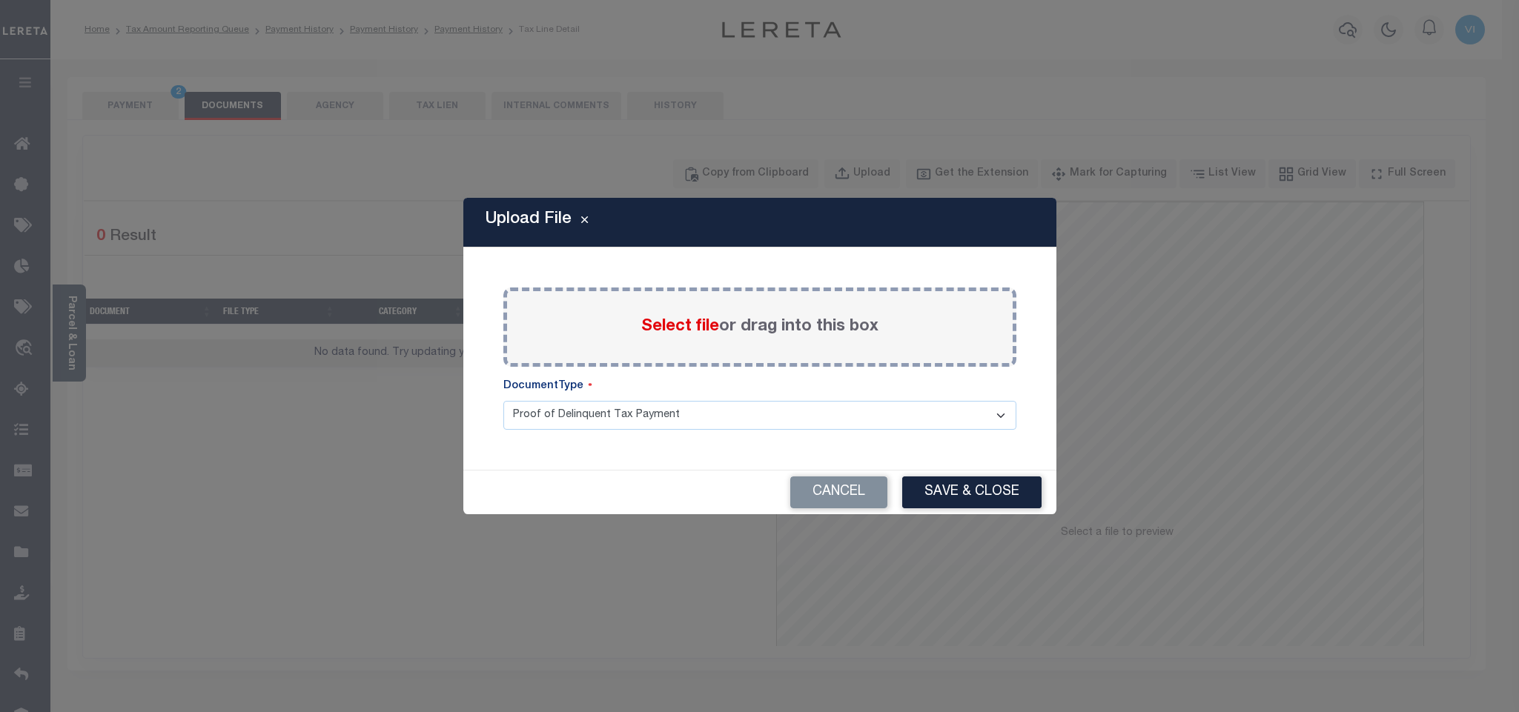
click at [652, 332] on span "Select file" at bounding box center [680, 327] width 78 height 16
click at [0, 0] on input "Select file or drag into this box" at bounding box center [0, 0] width 0 height 0
click at [566, 430] on select "Proof of Delinquent Tax Payment" at bounding box center [759, 415] width 513 height 29
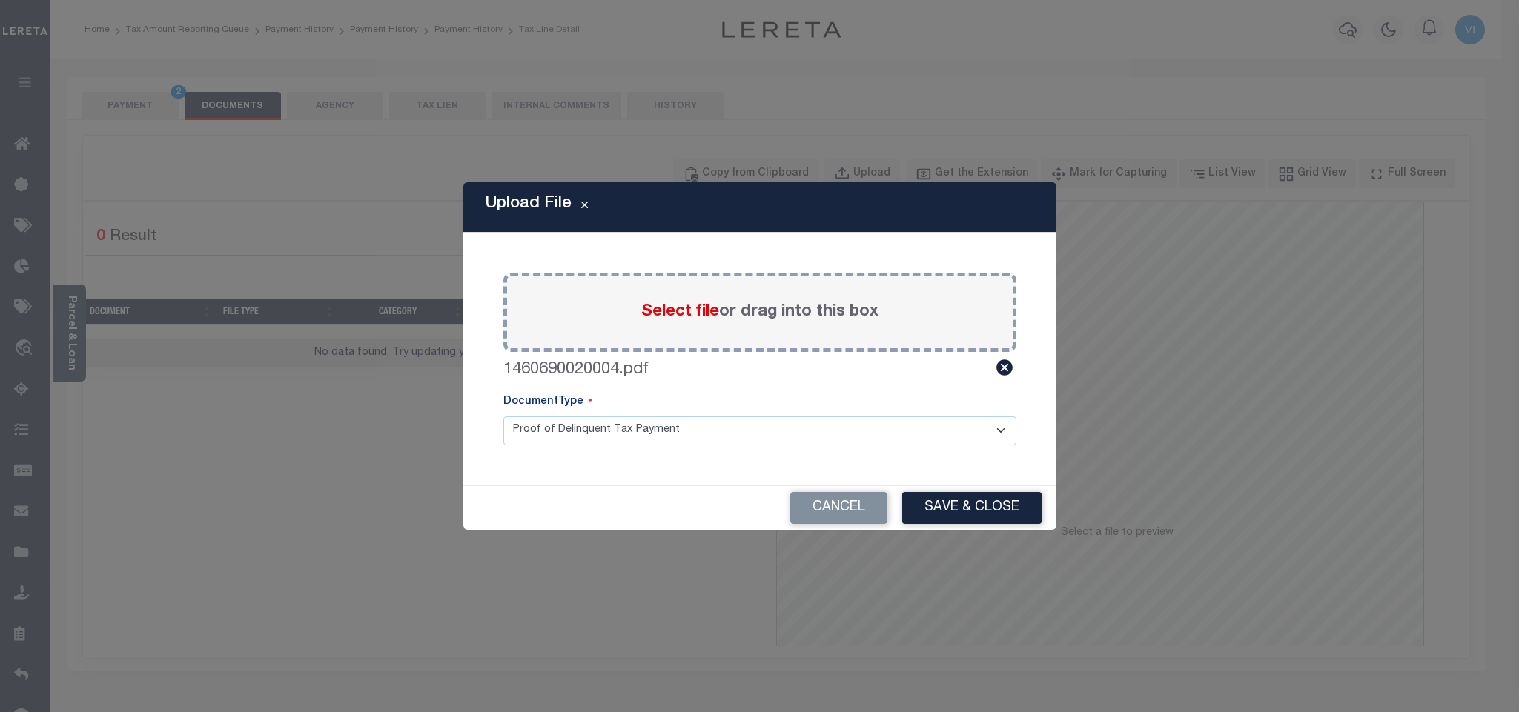
click at [503, 417] on select "Proof of Delinquent Tax Payment" at bounding box center [759, 431] width 513 height 29
click at [994, 512] on button "Save & Close" at bounding box center [971, 508] width 139 height 32
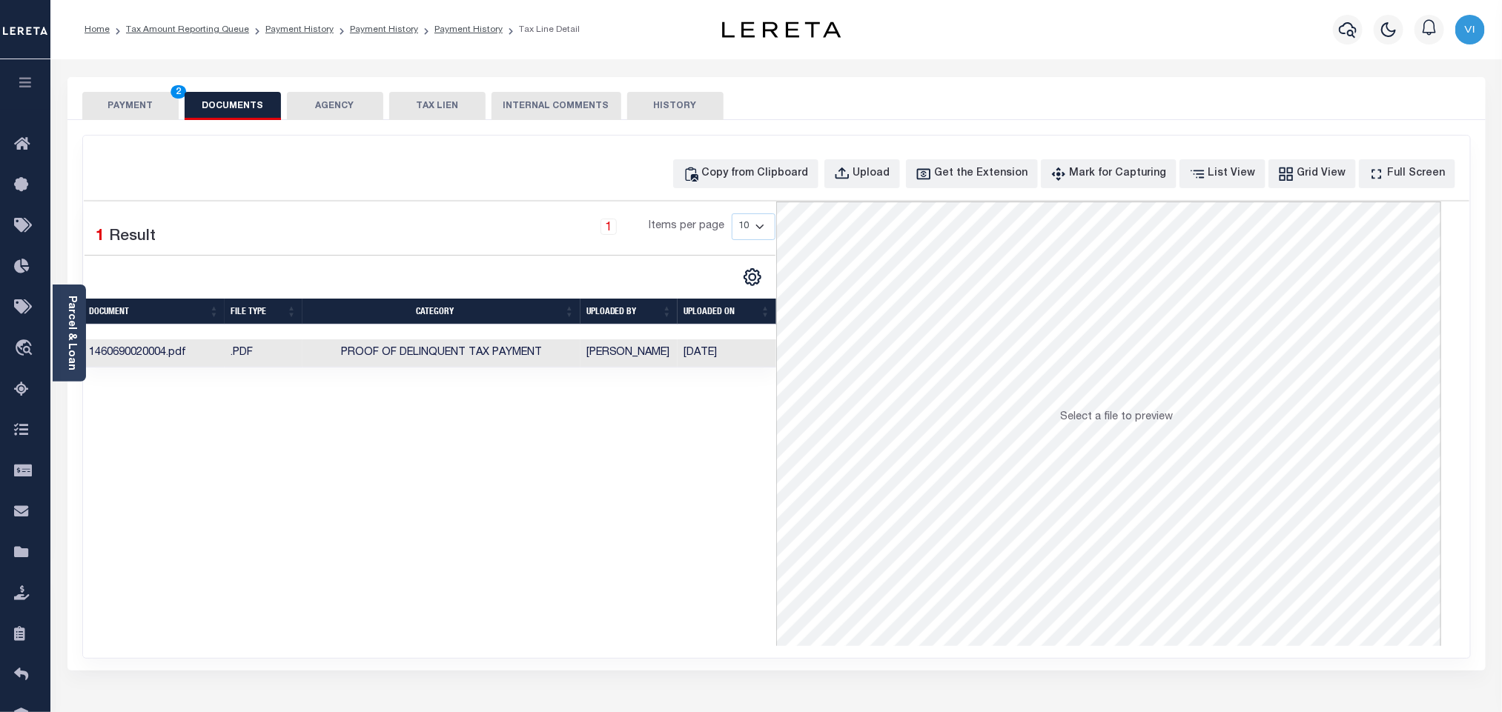
click at [138, 107] on button "PAYMENT 2" at bounding box center [130, 106] width 96 height 28
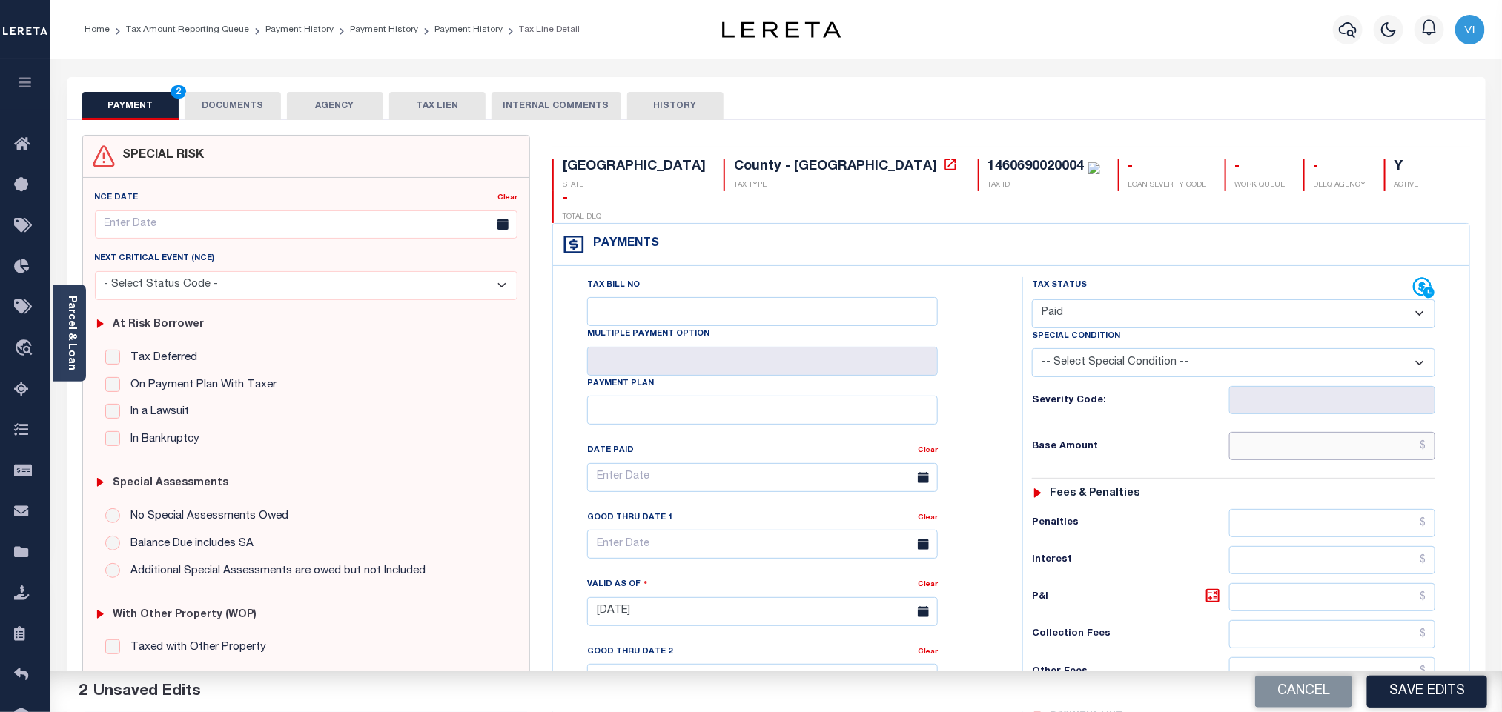
click at [1259, 432] on input "text" at bounding box center [1332, 446] width 207 height 28
paste input "$338.82"
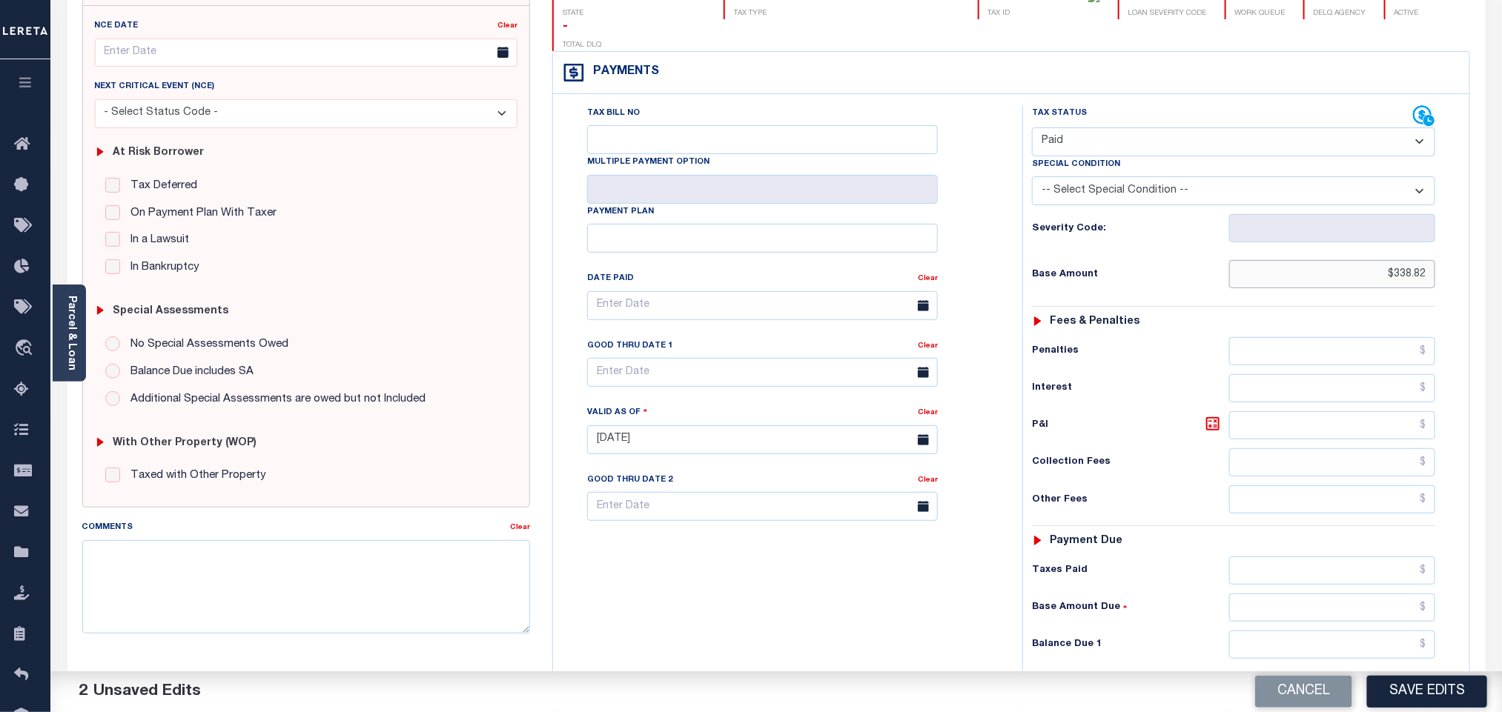
scroll to position [386, 0]
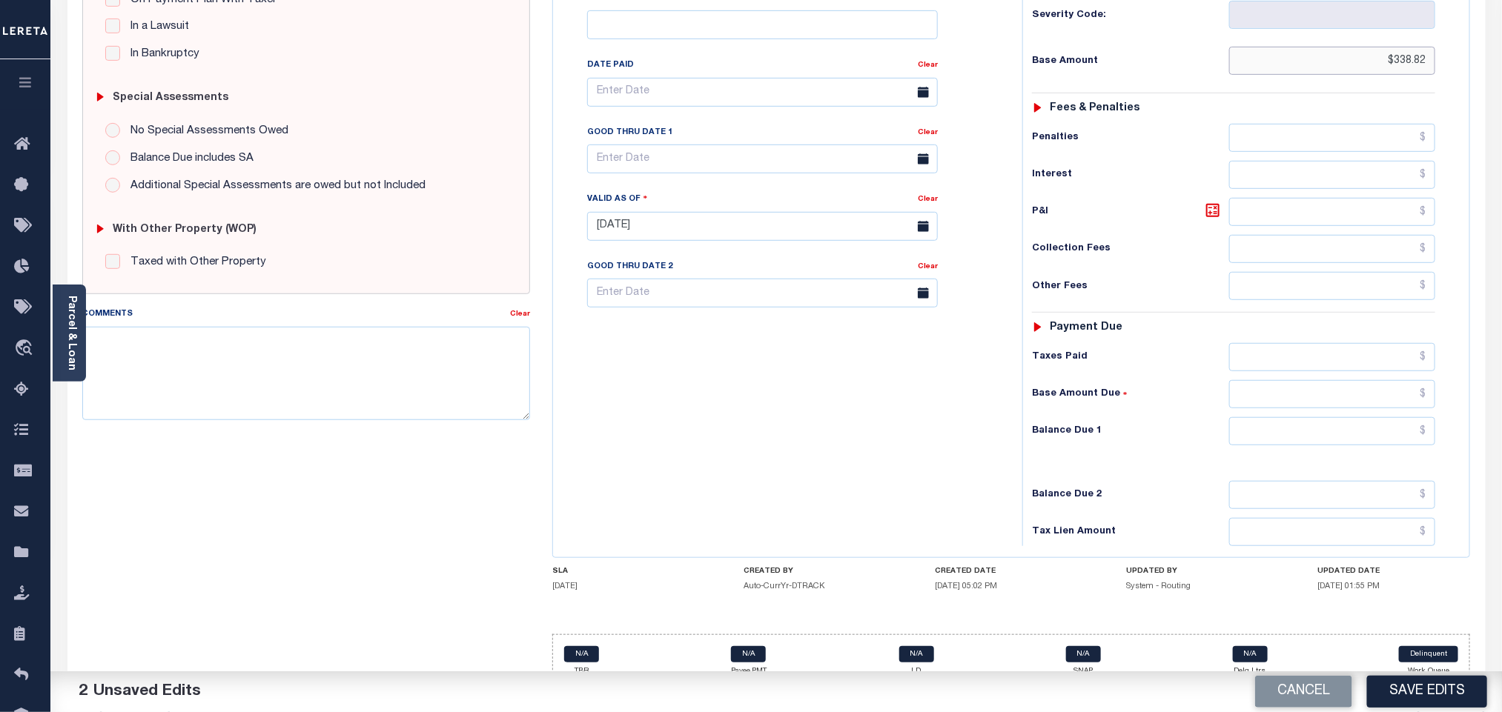
type input "$338.82"
drag, startPoint x: 1282, startPoint y: 310, endPoint x: 1273, endPoint y: 343, distance: 33.8
click at [1282, 312] on div "Tax Status Status - Select Status Code -" at bounding box center [1238, 219] width 432 height 655
click at [1273, 343] on input "text" at bounding box center [1332, 357] width 207 height 28
paste input "$338.82"
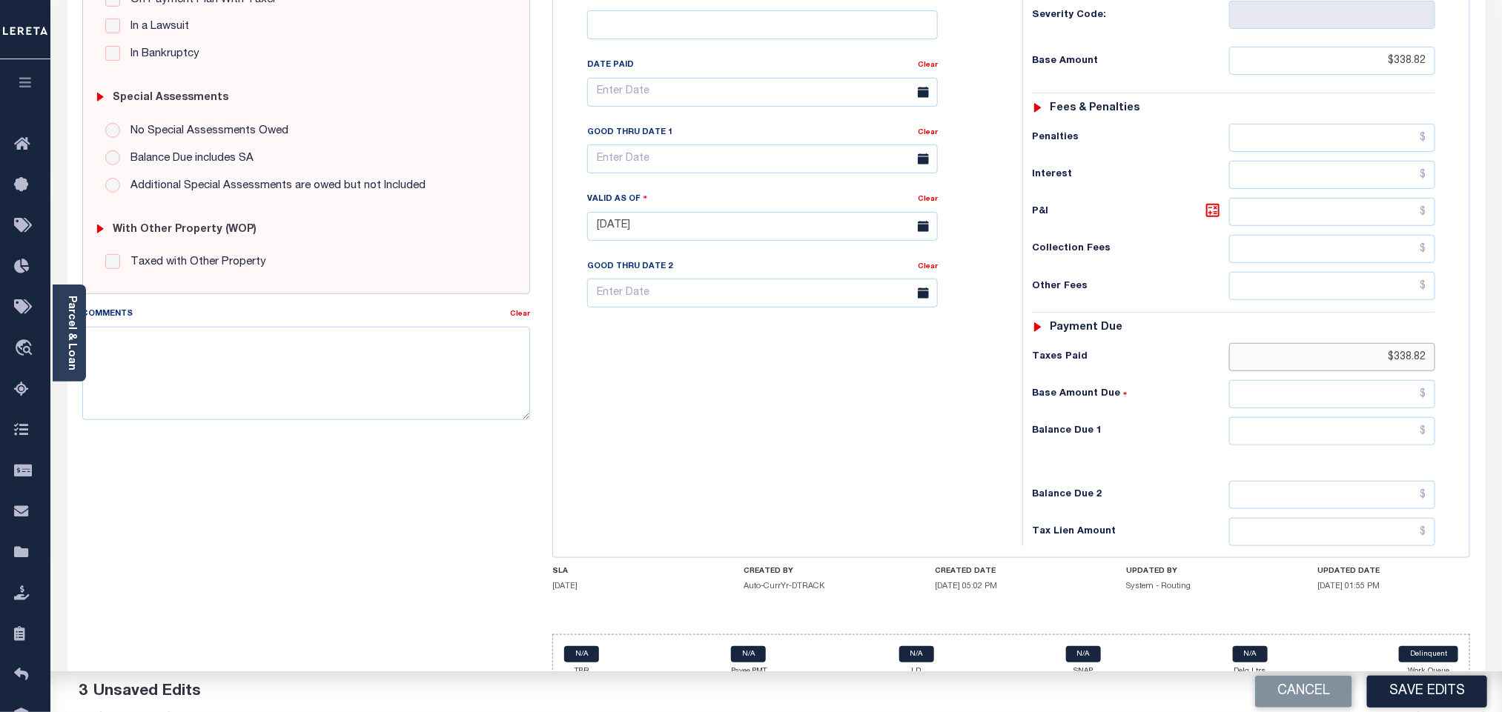
type input "$338.82"
click at [1280, 423] on input "text" at bounding box center [1332, 431] width 207 height 28
click at [1234, 450] on div "Tax Status Status - Select Status Code -" at bounding box center [1238, 219] width 432 height 655
click at [1266, 418] on input "text" at bounding box center [1332, 431] width 207 height 28
click at [1272, 428] on div "Tax Status Status - Select Status Code -" at bounding box center [1238, 219] width 432 height 655
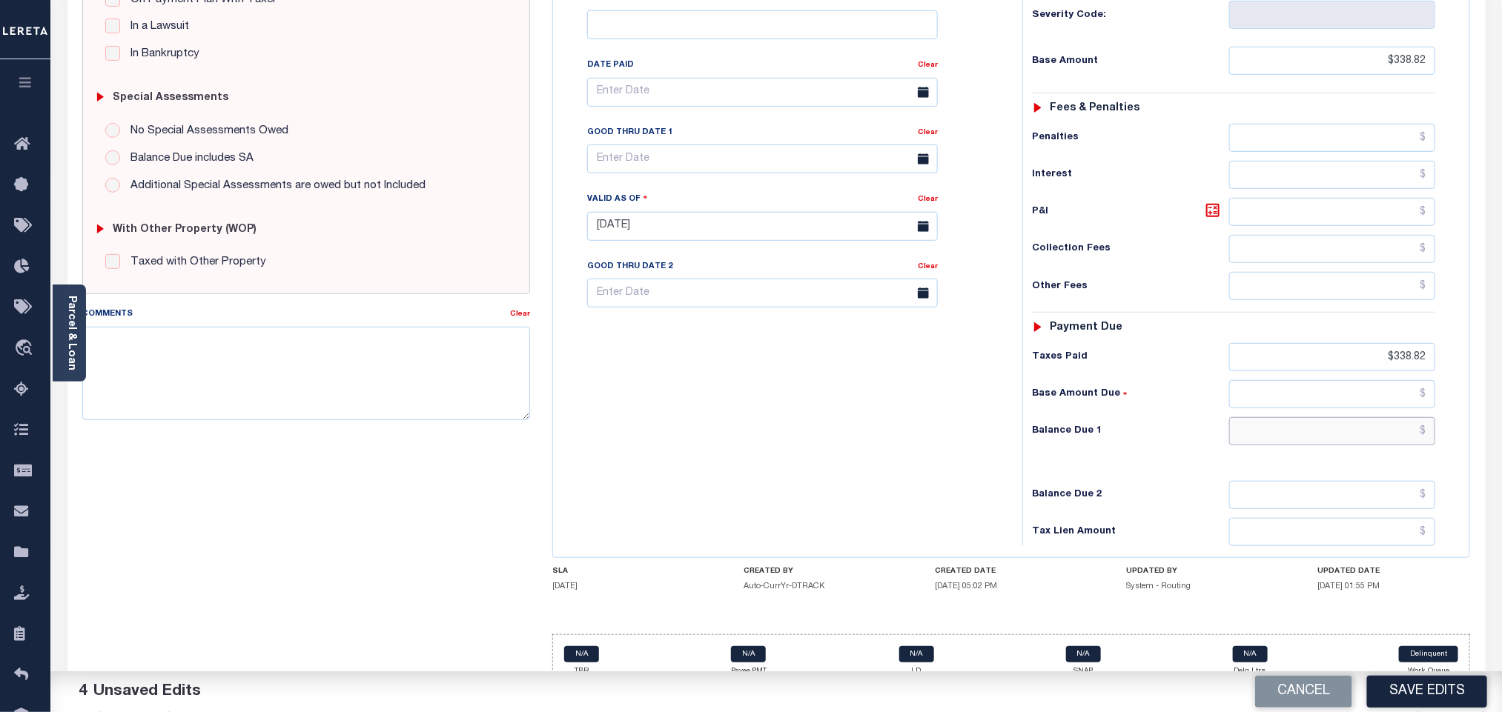
click at [1289, 417] on input "text" at bounding box center [1332, 431] width 207 height 28
click at [1326, 420] on input "text" at bounding box center [1332, 431] width 207 height 28
type input "$0.00"
click at [1408, 694] on button "Save Edits" at bounding box center [1427, 692] width 120 height 32
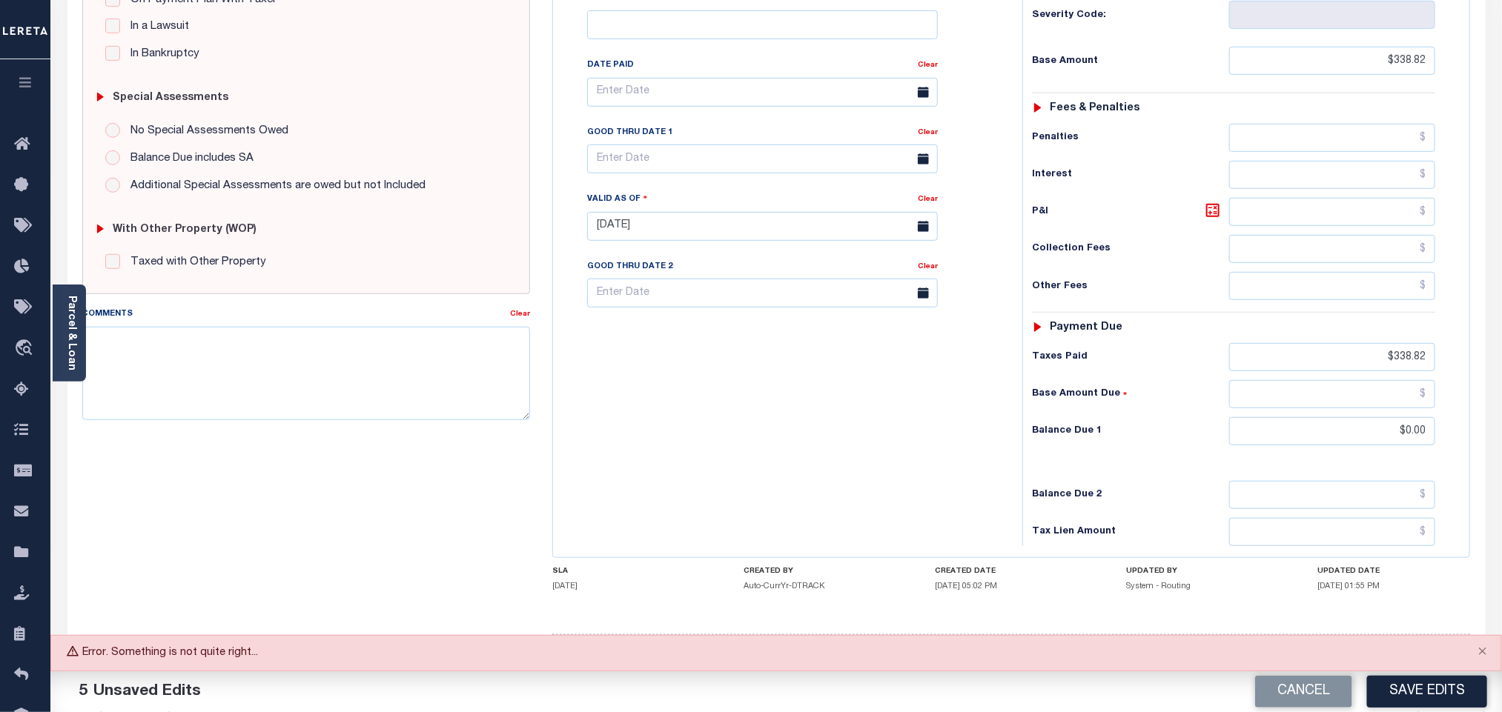
click at [1446, 695] on button "Save Edits" at bounding box center [1427, 692] width 120 height 32
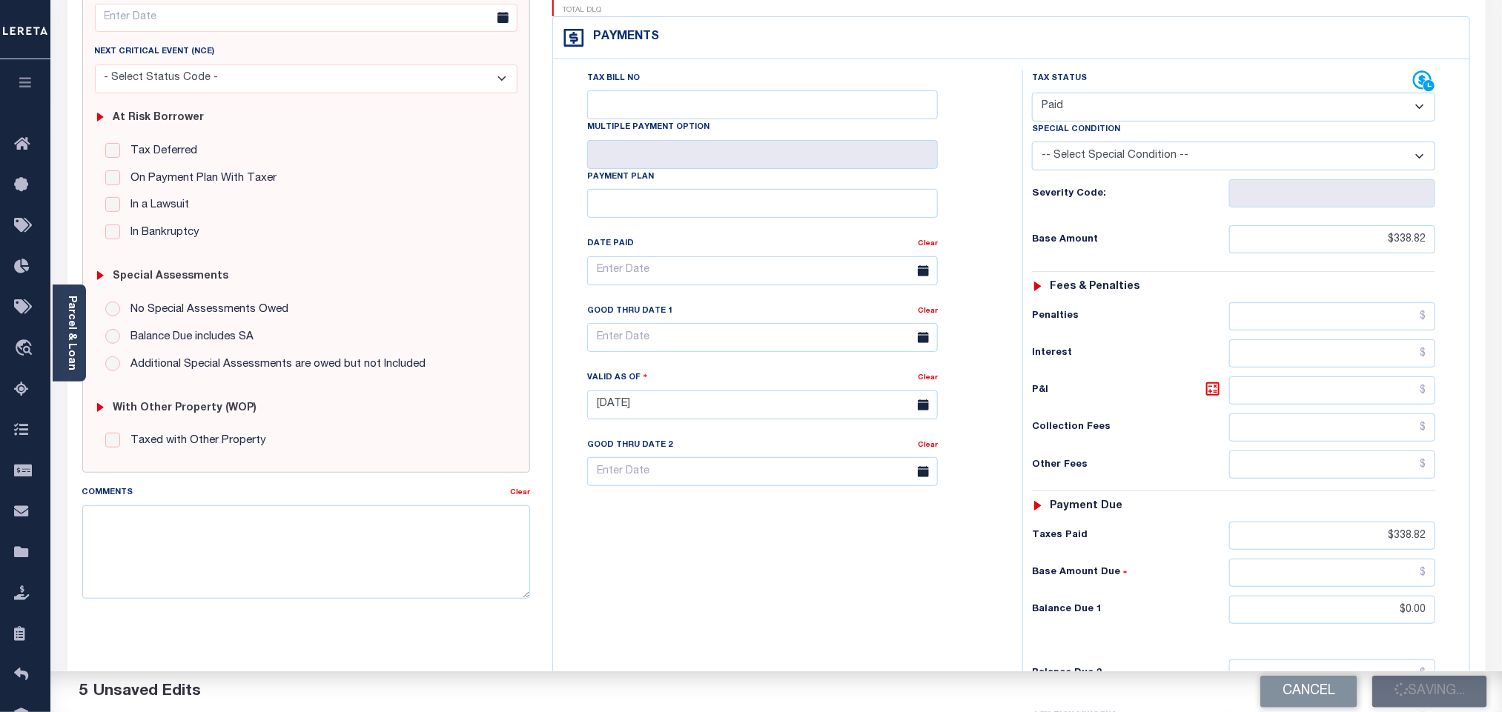
scroll to position [0, 0]
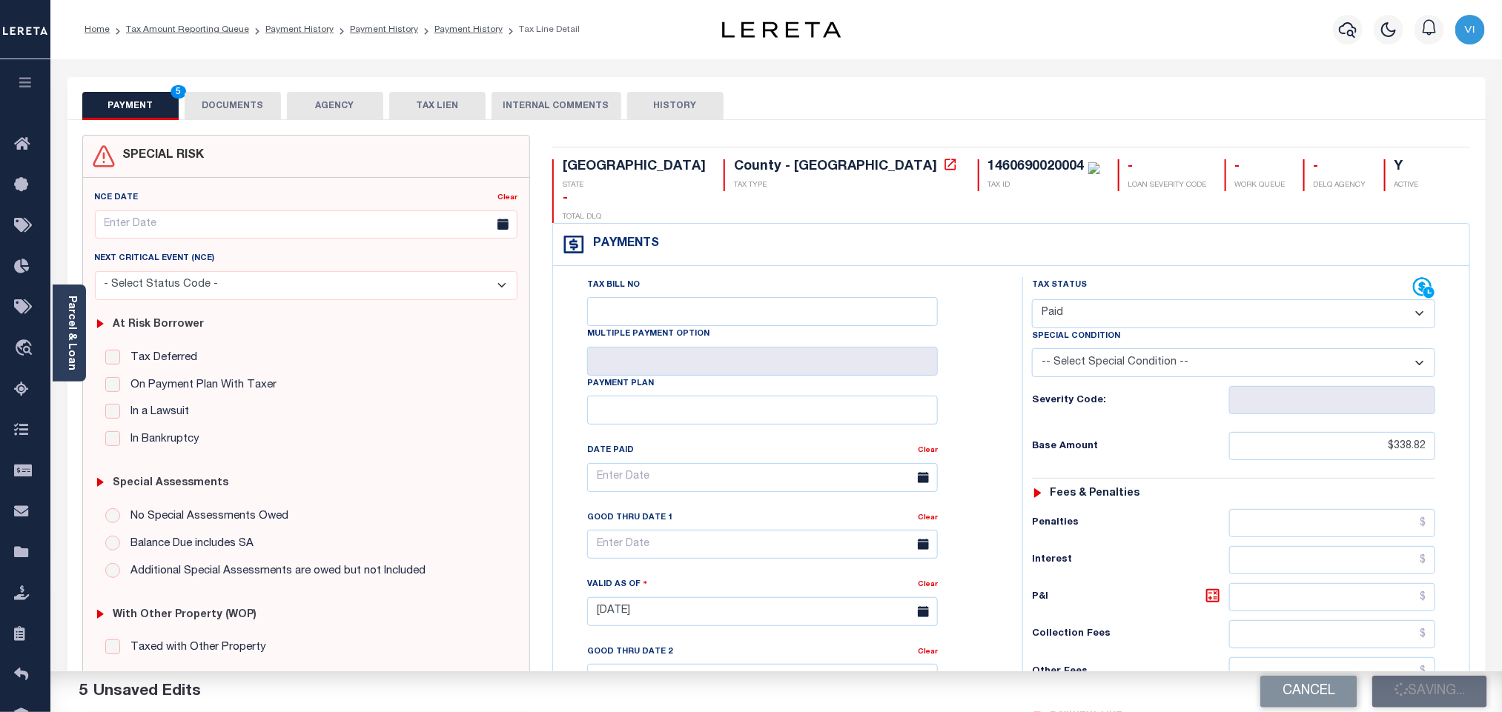
click at [988, 165] on div "1460690020004" at bounding box center [1036, 166] width 96 height 13
copy div "1460690020004"
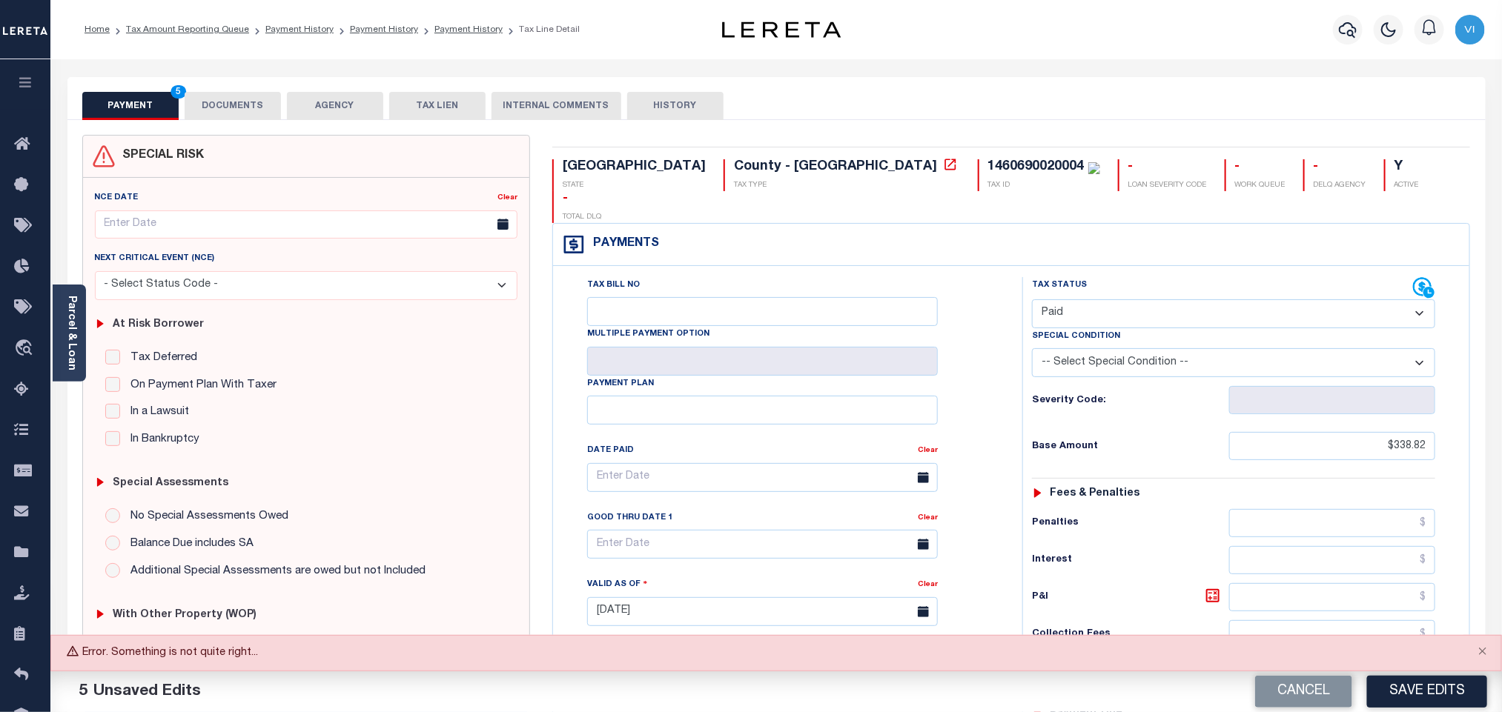
click at [1160, 514] on div "Tax Status Status - Select Status Code -" at bounding box center [1238, 604] width 432 height 655
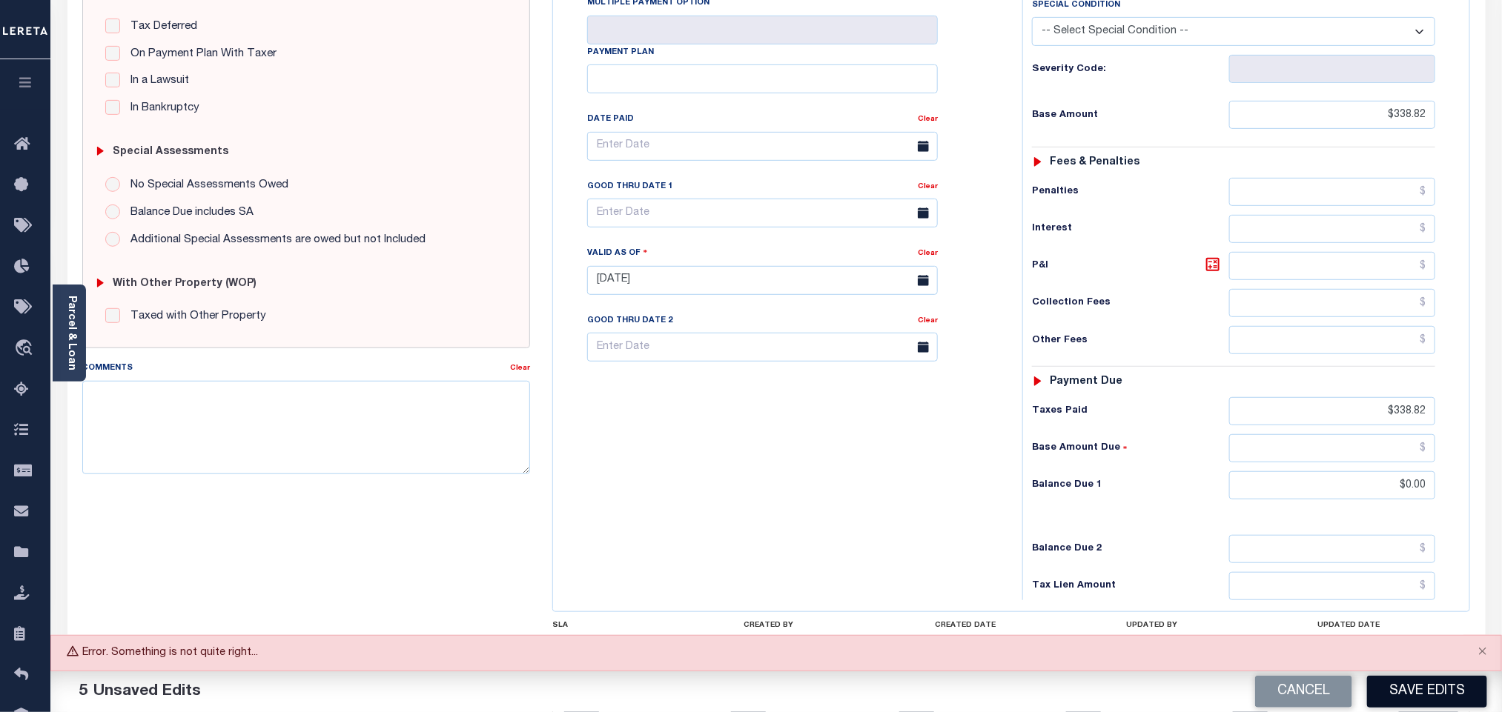
scroll to position [334, 0]
click at [1428, 688] on button "Save Edits" at bounding box center [1427, 692] width 120 height 32
click at [1411, 686] on button "Save Edits" at bounding box center [1427, 692] width 120 height 32
click at [1444, 685] on button "Save Edits" at bounding box center [1427, 692] width 120 height 32
click at [1432, 690] on button "Save Edits" at bounding box center [1427, 692] width 120 height 32
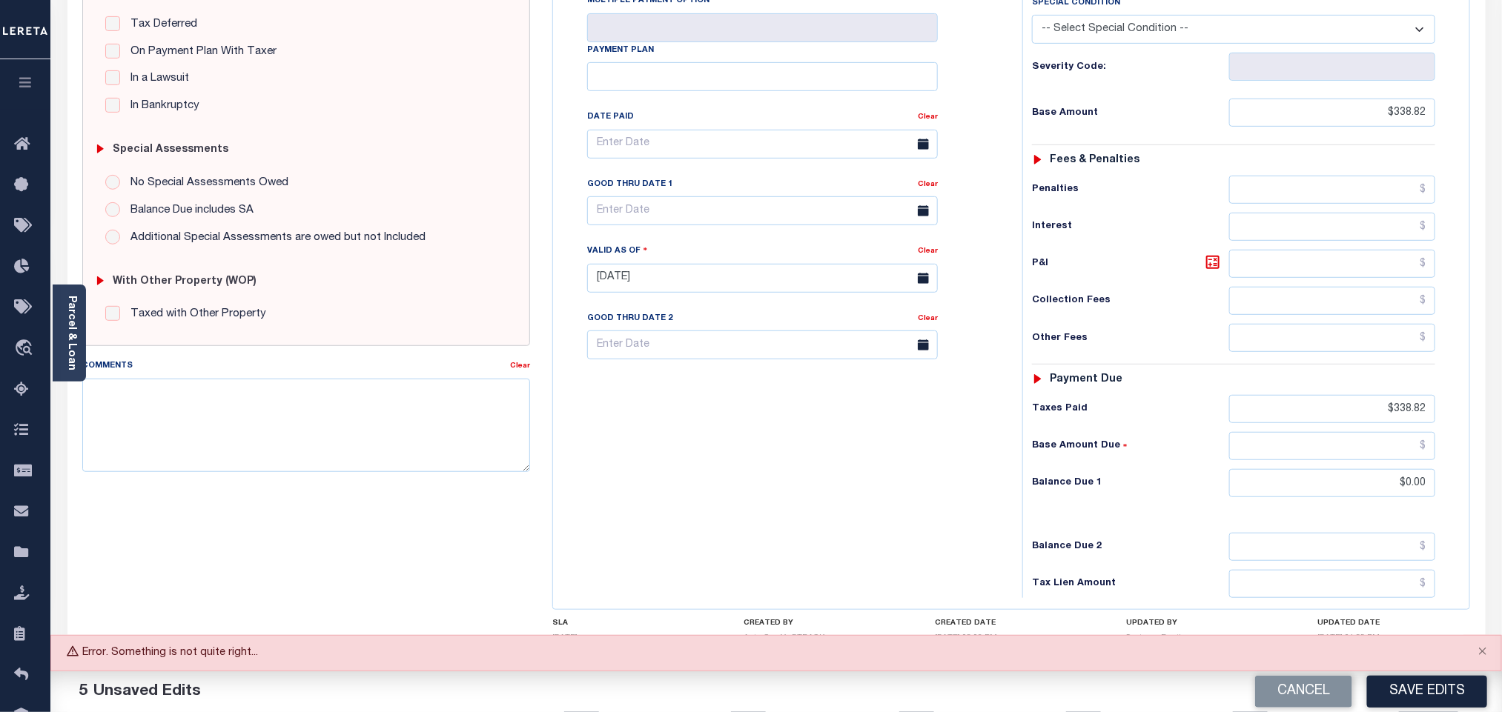
drag, startPoint x: 697, startPoint y: 426, endPoint x: 772, endPoint y: 503, distance: 108.0
click at [697, 441] on div "Tax Bill No Multiple Payment Option Payment Plan Clear" at bounding box center [784, 271] width 454 height 655
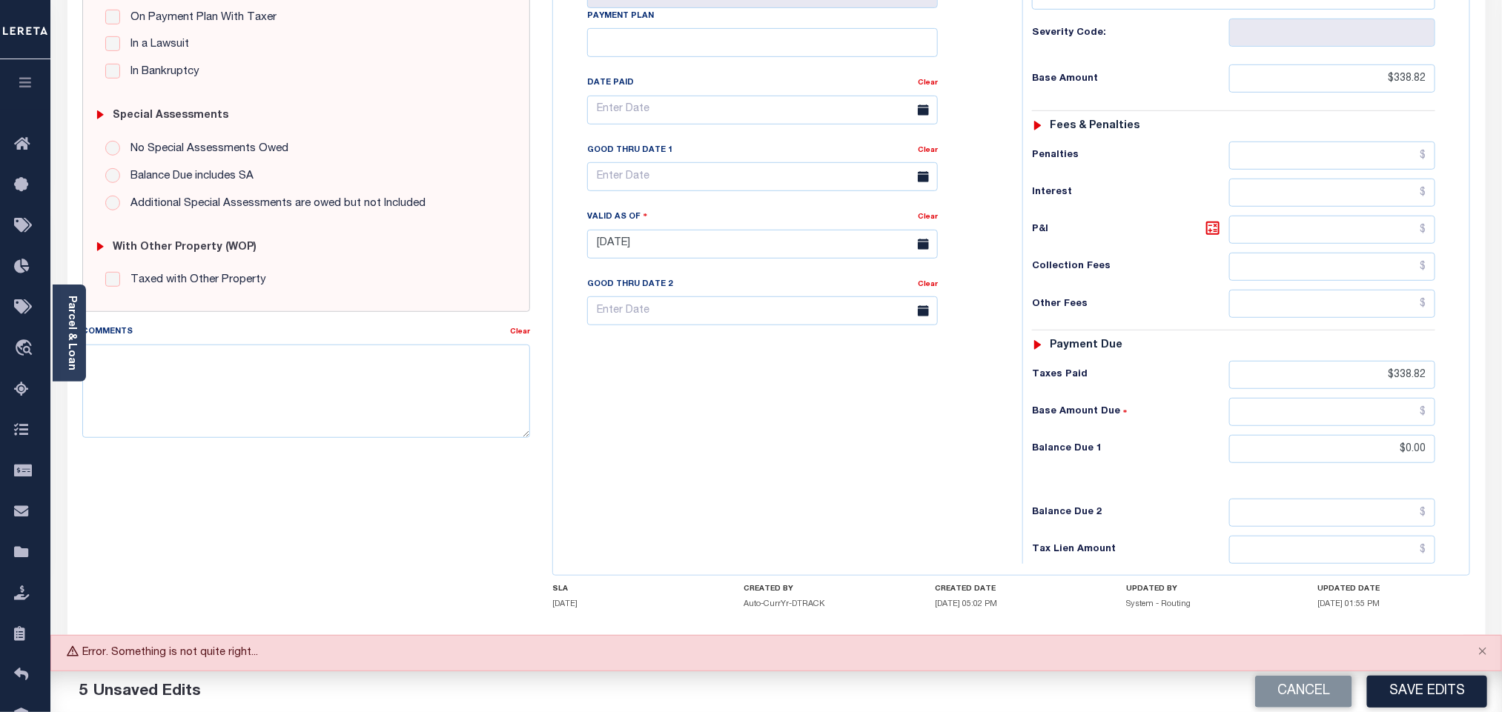
scroll to position [386, 0]
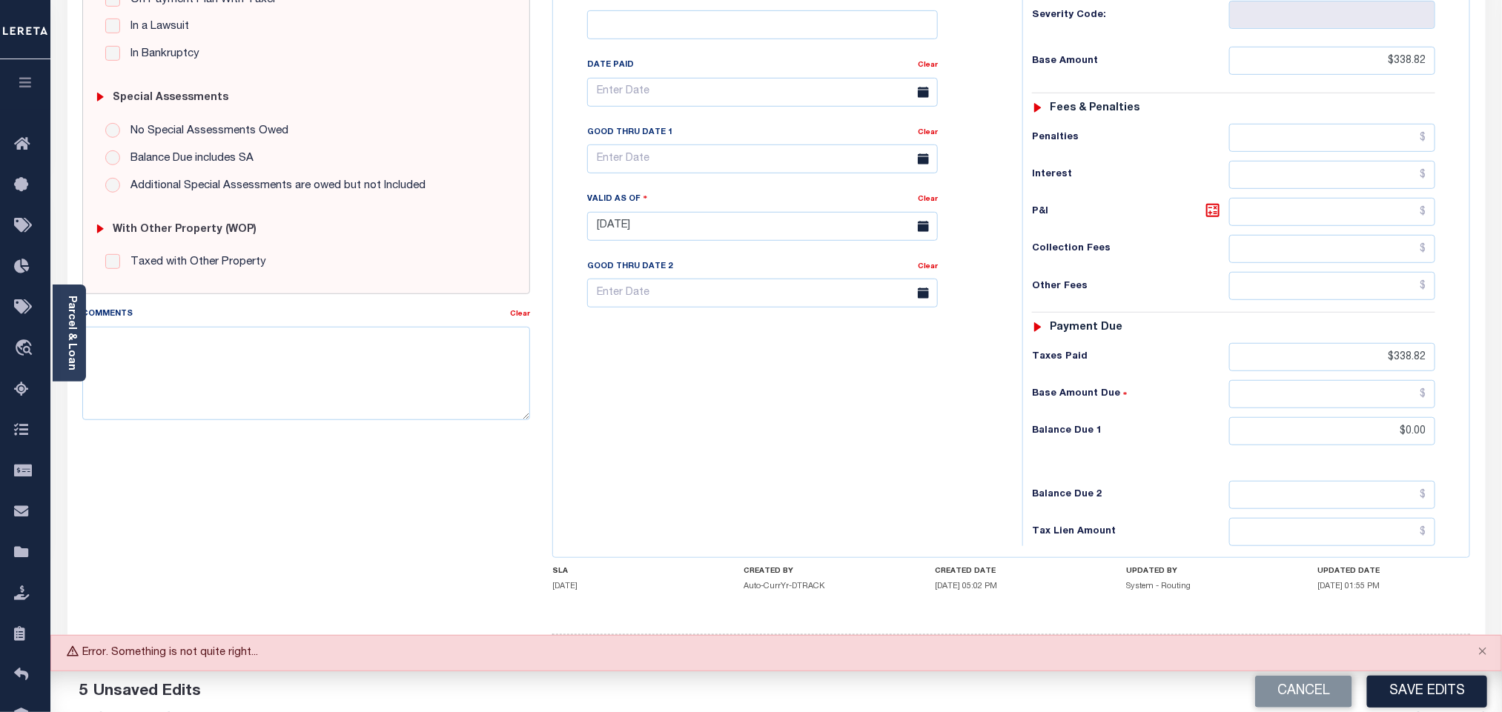
click at [1383, 688] on button "Save Edits" at bounding box center [1427, 692] width 120 height 32
click at [1410, 696] on button "Save Edits" at bounding box center [1427, 692] width 120 height 32
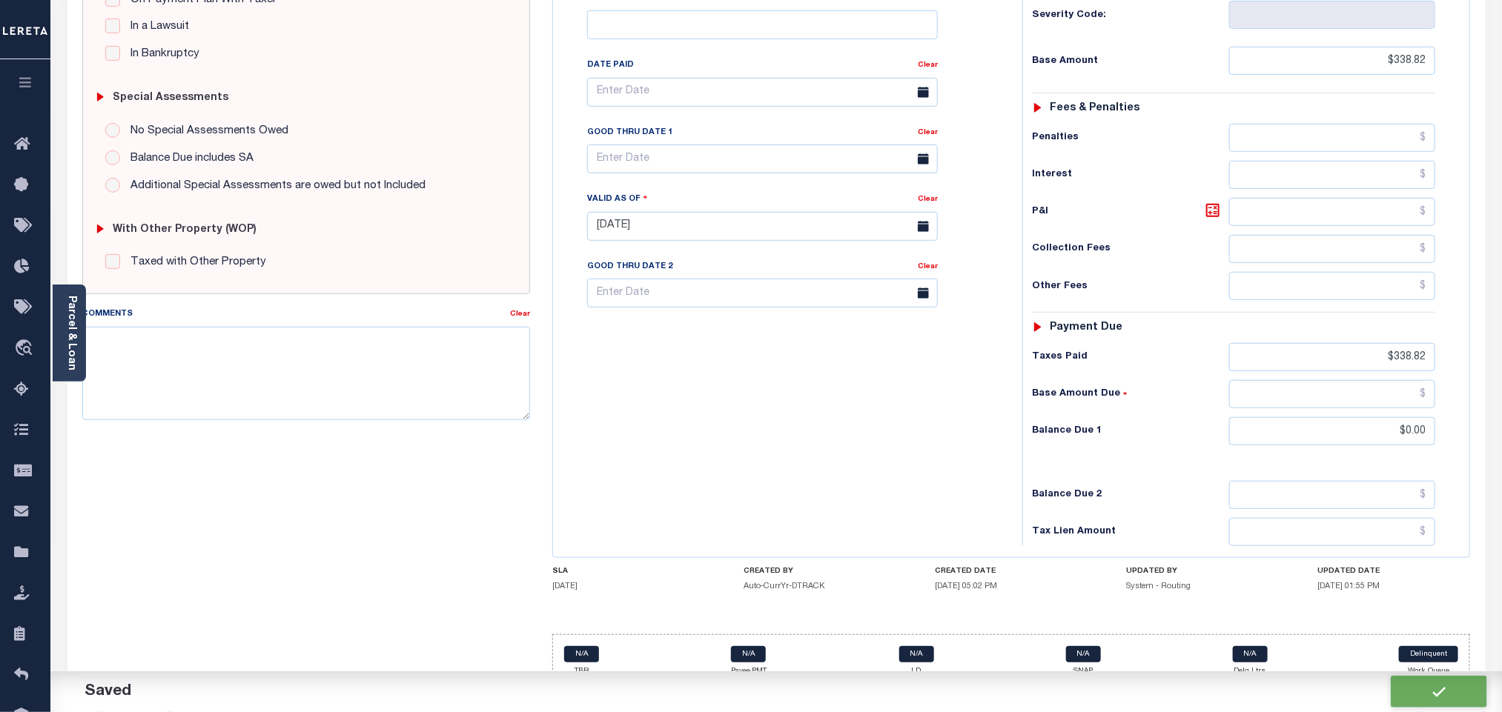
checkbox input "false"
type input "$338.82"
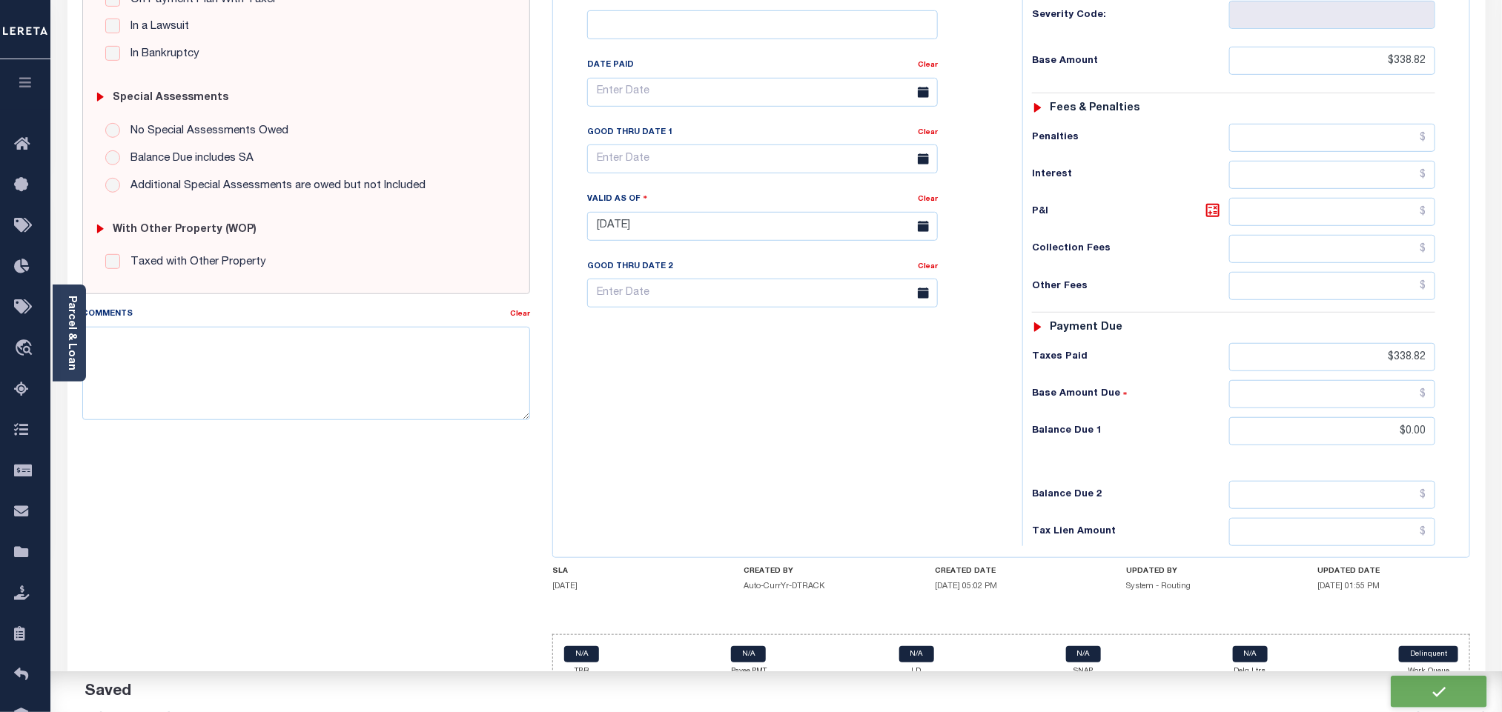
type input "$0"
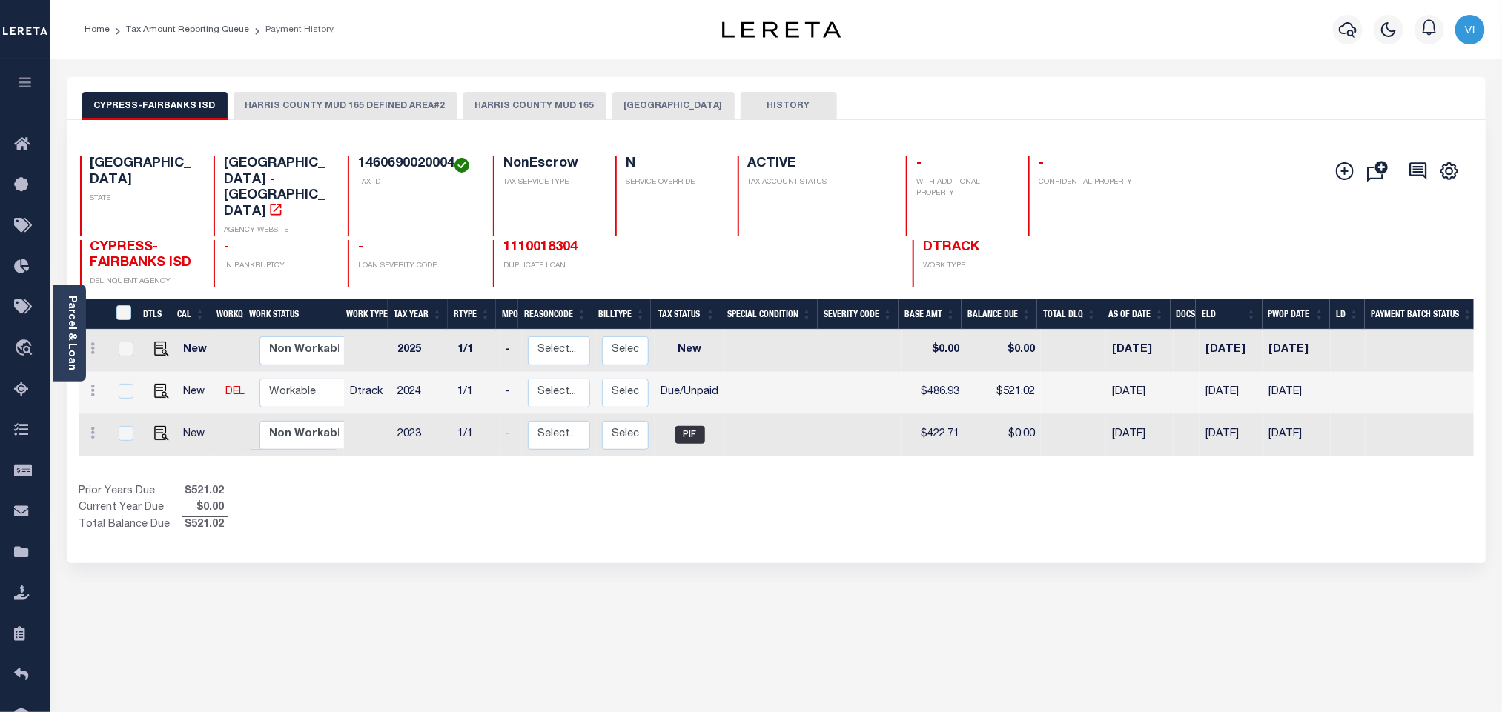
click at [617, 102] on button "[GEOGRAPHIC_DATA]" at bounding box center [673, 106] width 122 height 28
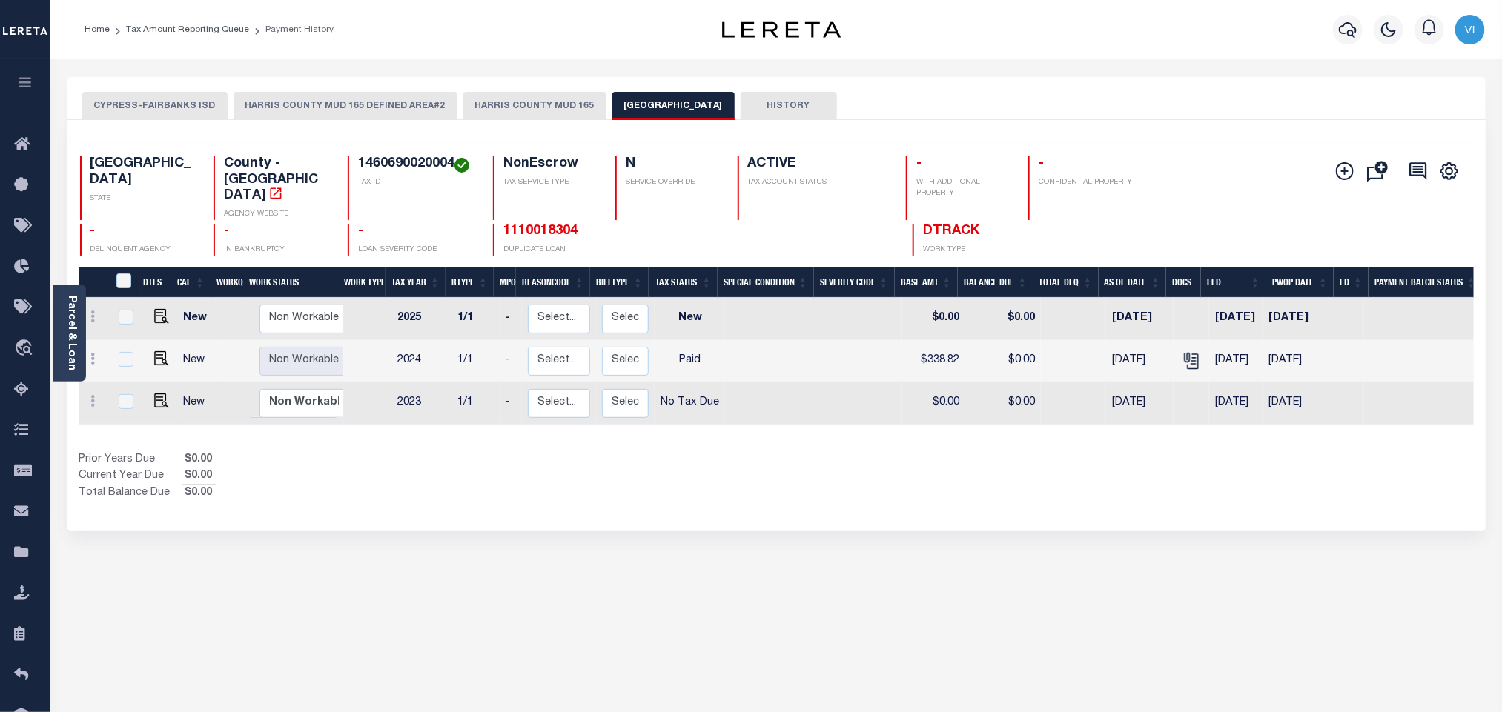
click at [70, 314] on link "Parcel & Loan" at bounding box center [71, 333] width 10 height 75
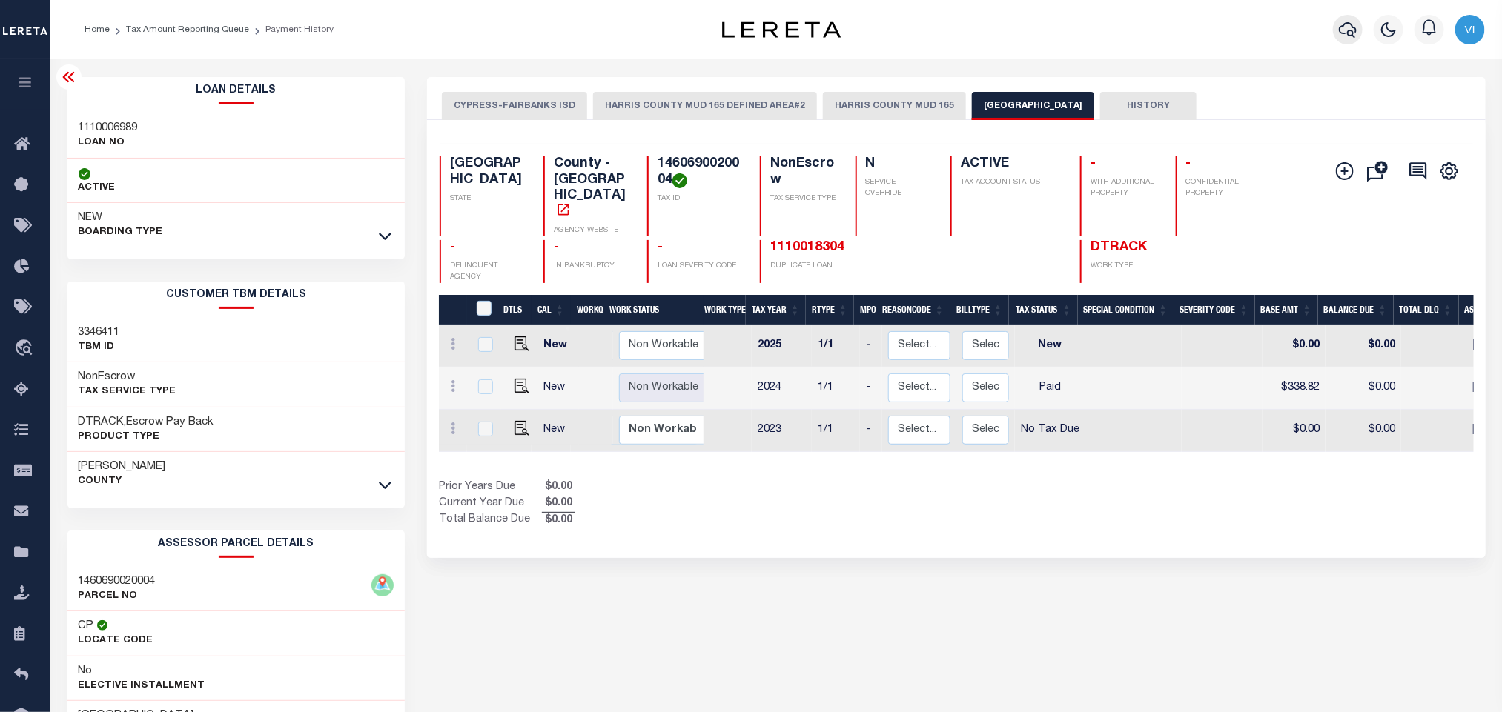
click at [1346, 27] on icon "button" at bounding box center [1348, 30] width 18 height 18
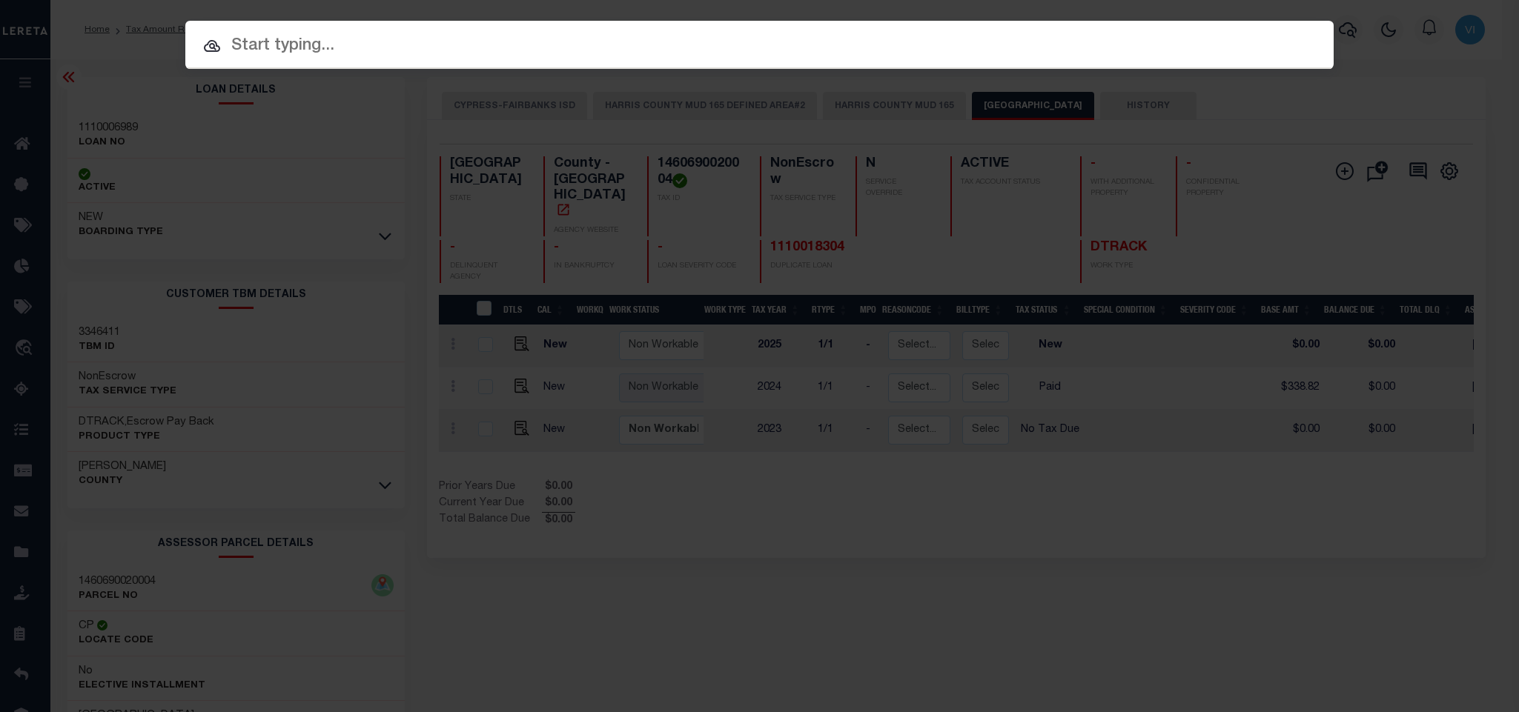
click at [1145, 36] on input "text" at bounding box center [759, 46] width 1148 height 26
paste input "1110018304"
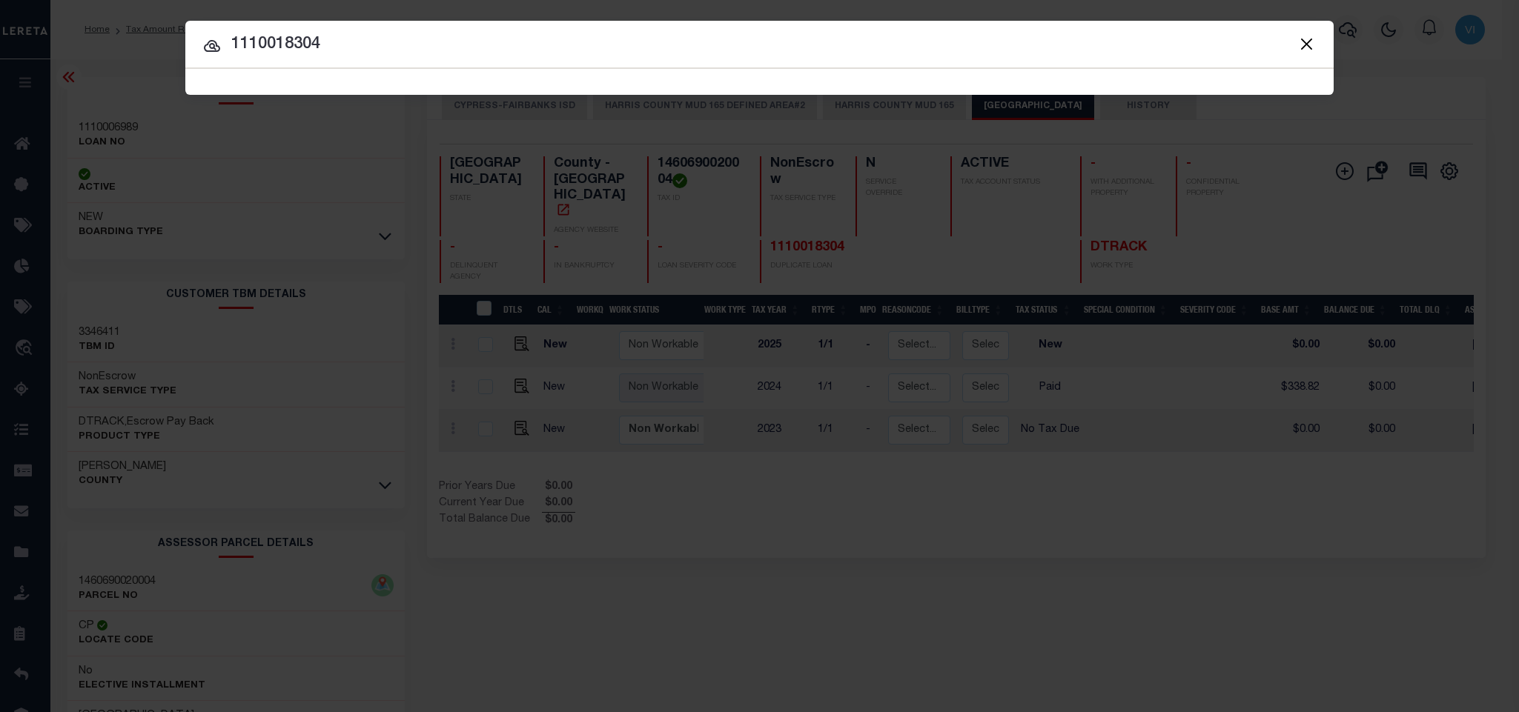
type input "1110018304"
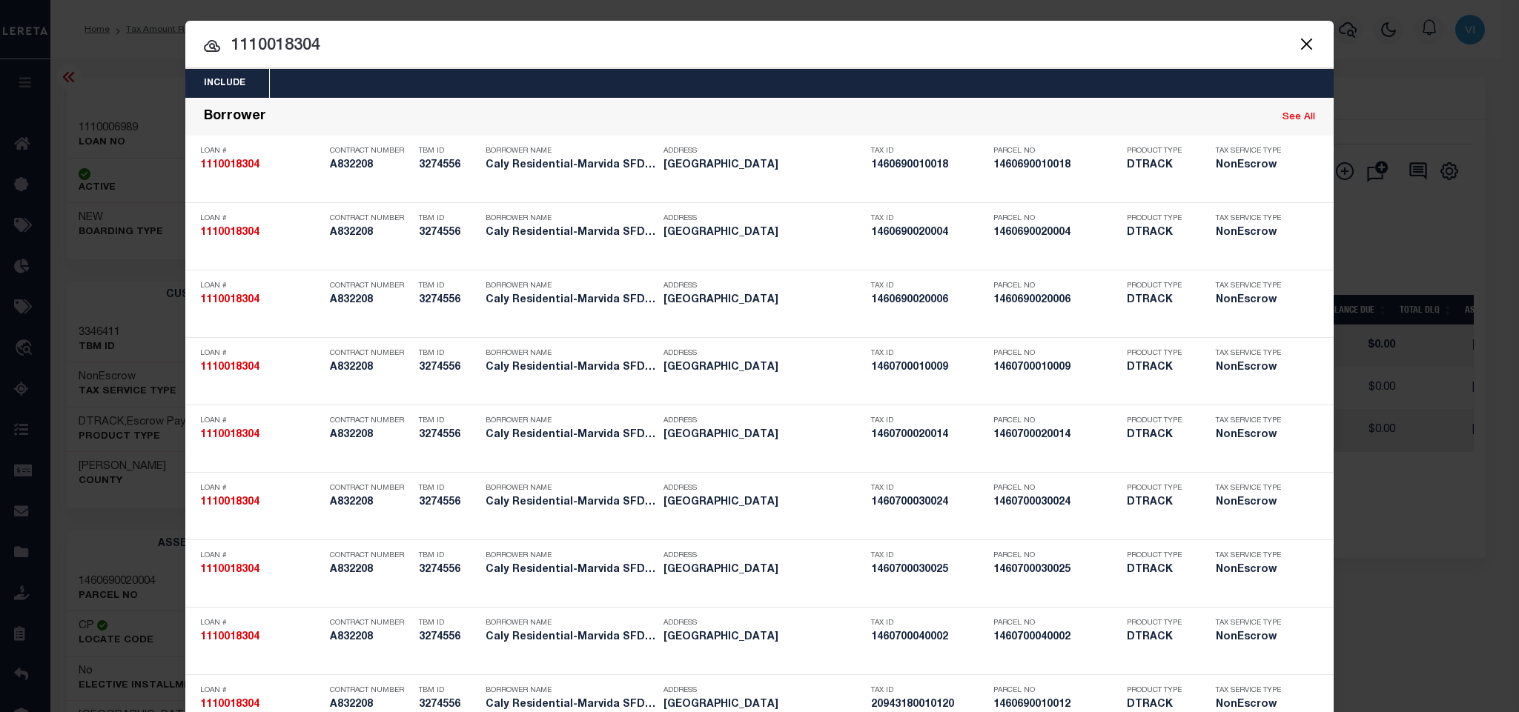
click at [523, 79] on div "Include Loans TBM Customers Borrowers Payments (Lender Non-Disb) Payments (Lend…" at bounding box center [759, 83] width 1148 height 29
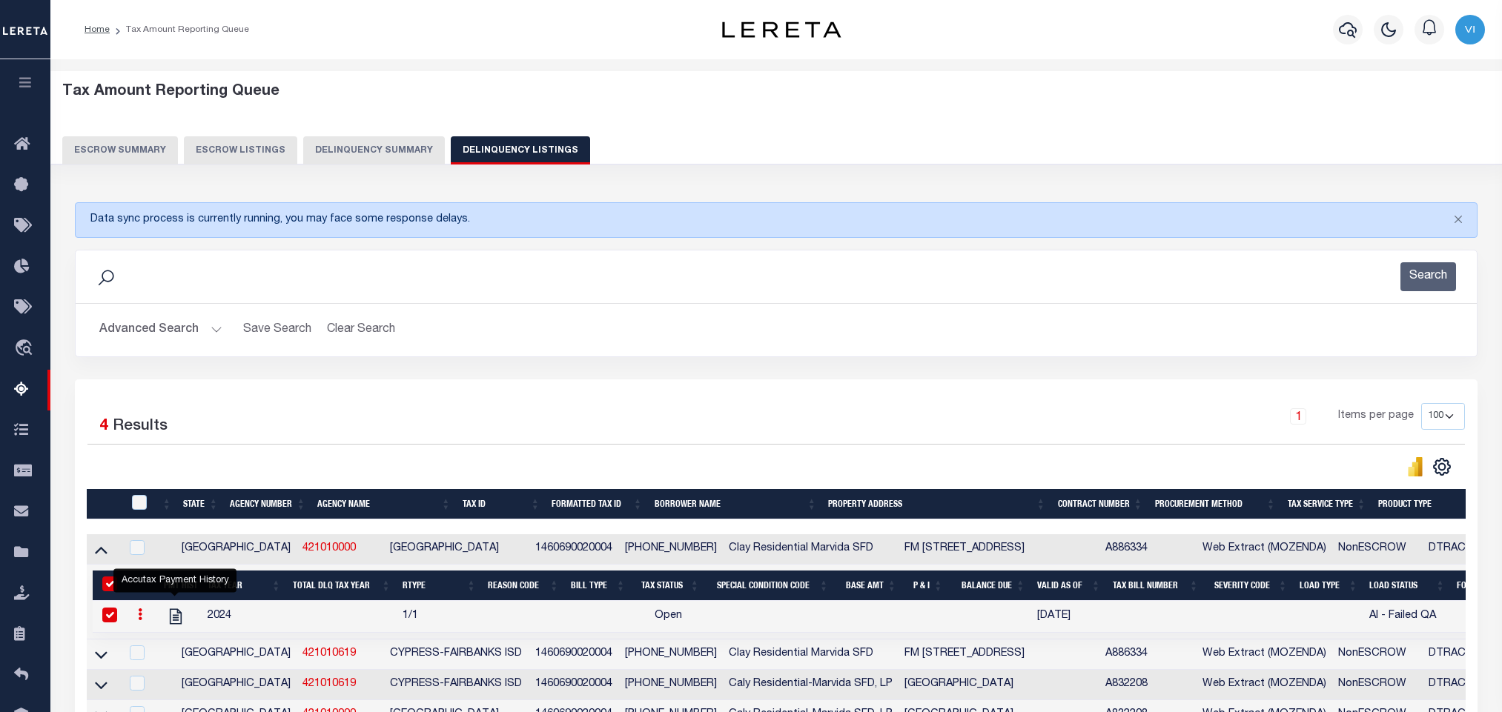
select select "100"
